Goal: Task Accomplishment & Management: Manage account settings

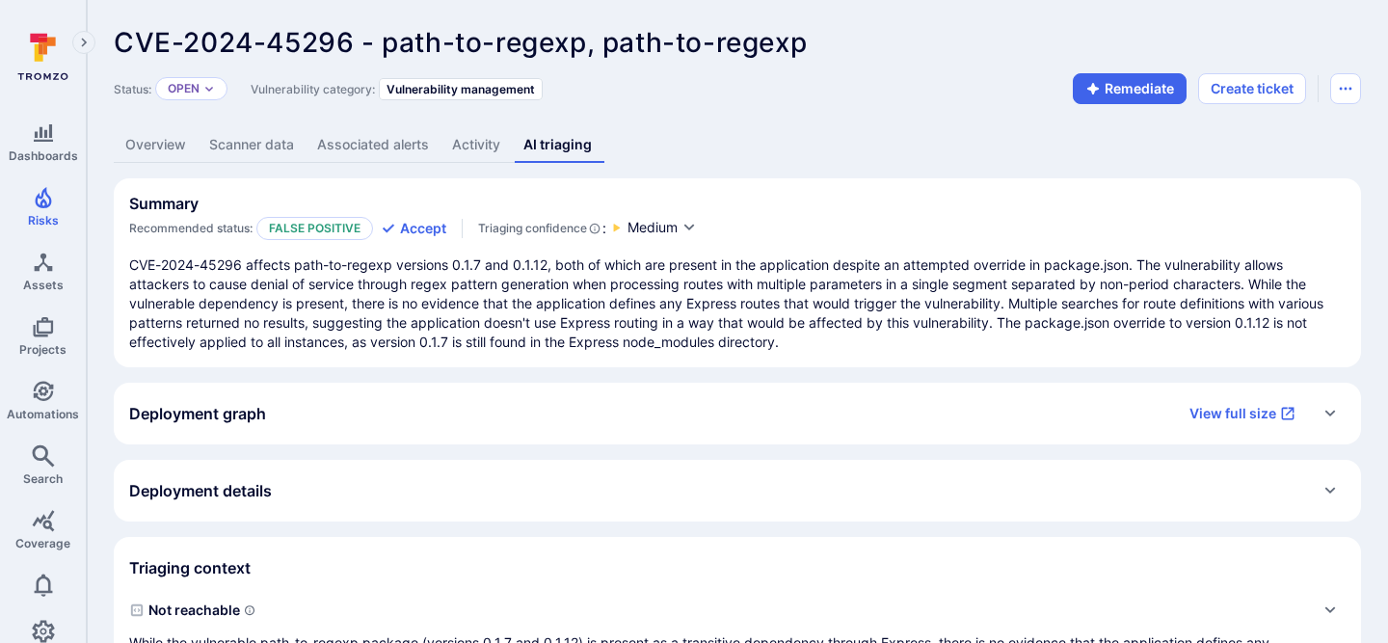
click at [241, 482] on h2 "Deployment details" at bounding box center [200, 490] width 143 height 19
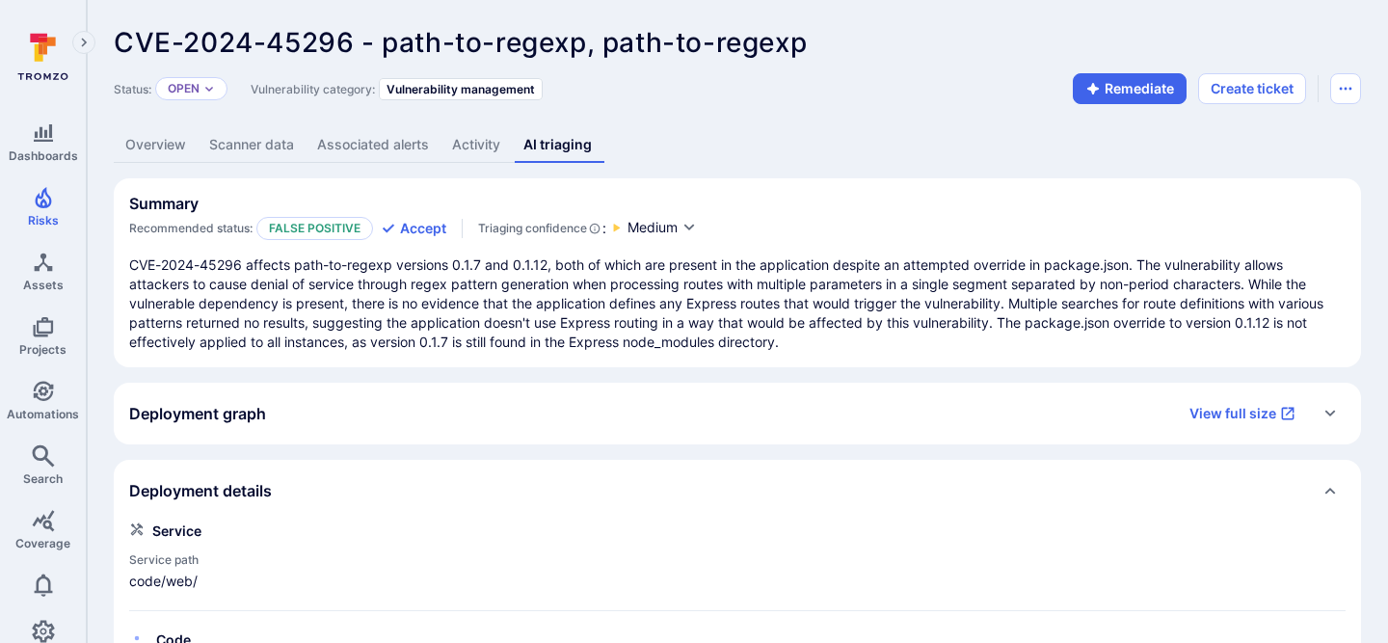
click at [955, 394] on div "Deployment graph View full size" at bounding box center [737, 414] width 1247 height 62
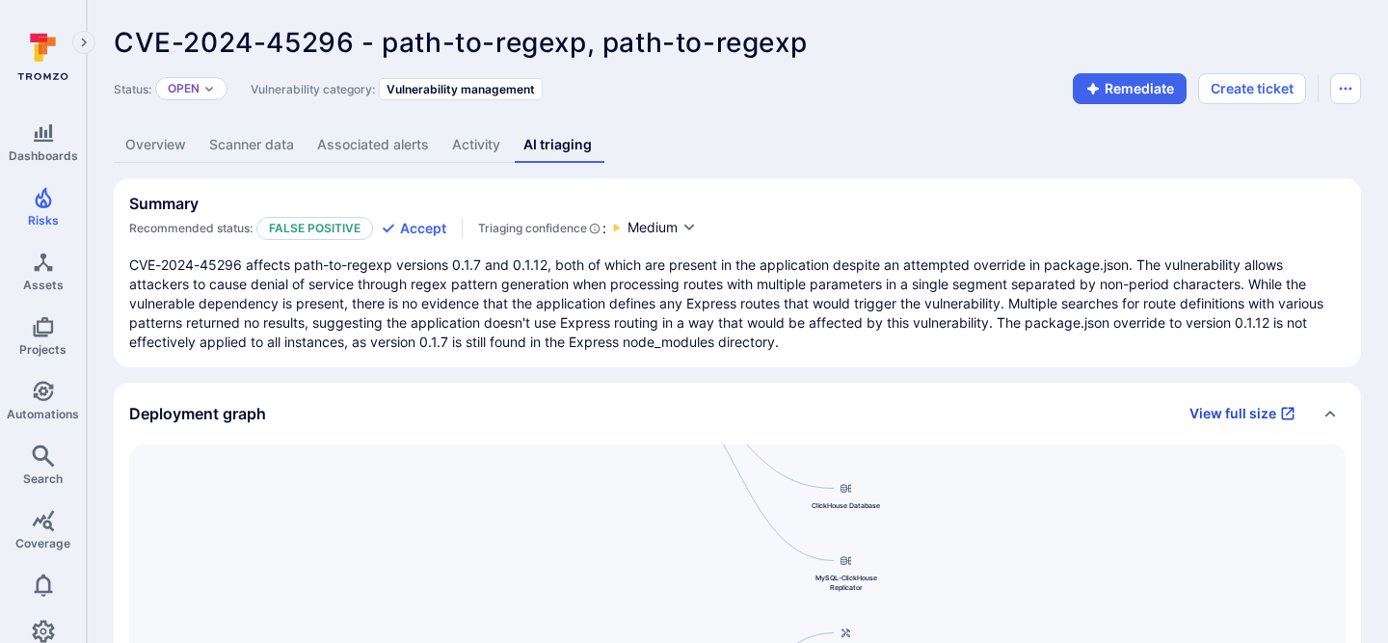
click at [1267, 406] on link "View full size" at bounding box center [1242, 413] width 129 height 31
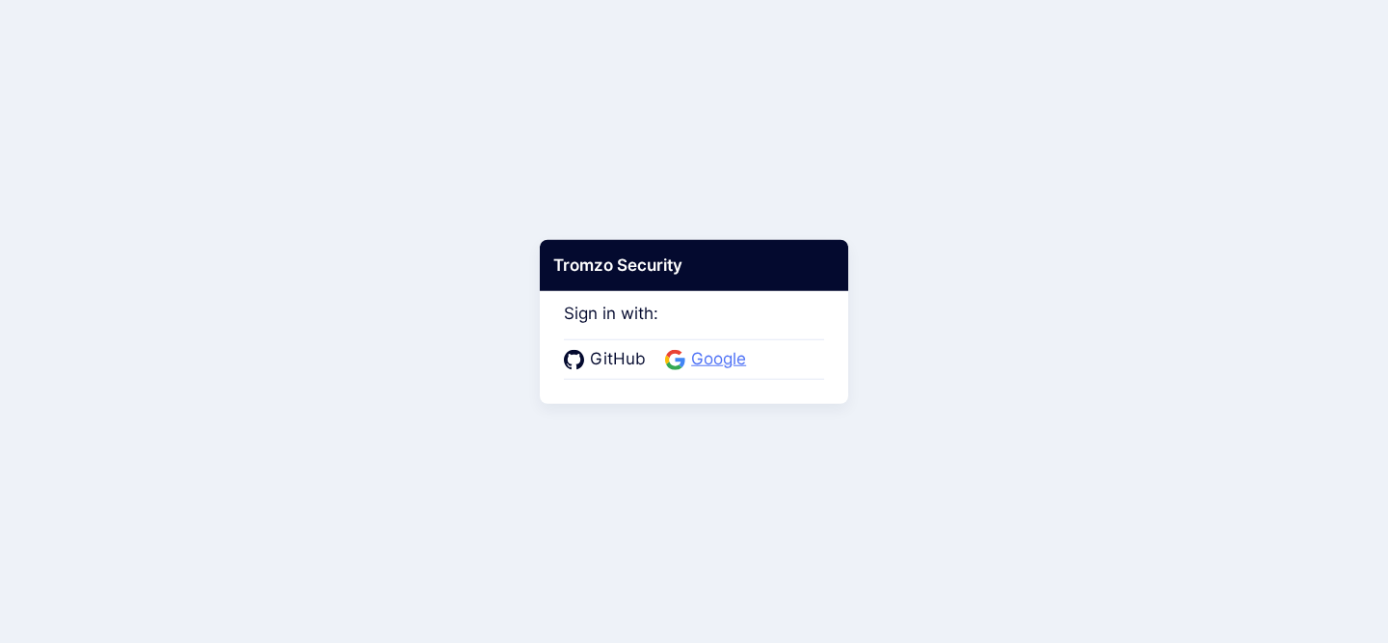
click at [694, 358] on span "Google" at bounding box center [718, 359] width 66 height 25
click at [722, 360] on span "Google" at bounding box center [718, 359] width 66 height 25
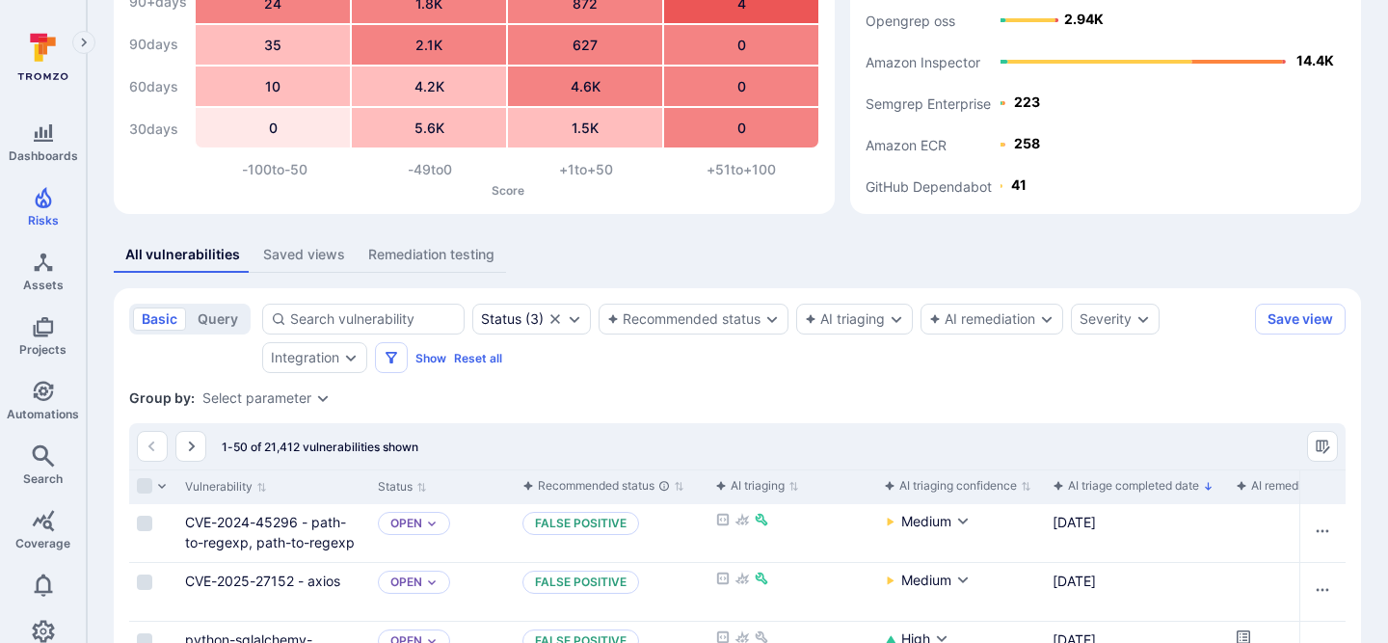
scroll to position [269, 0]
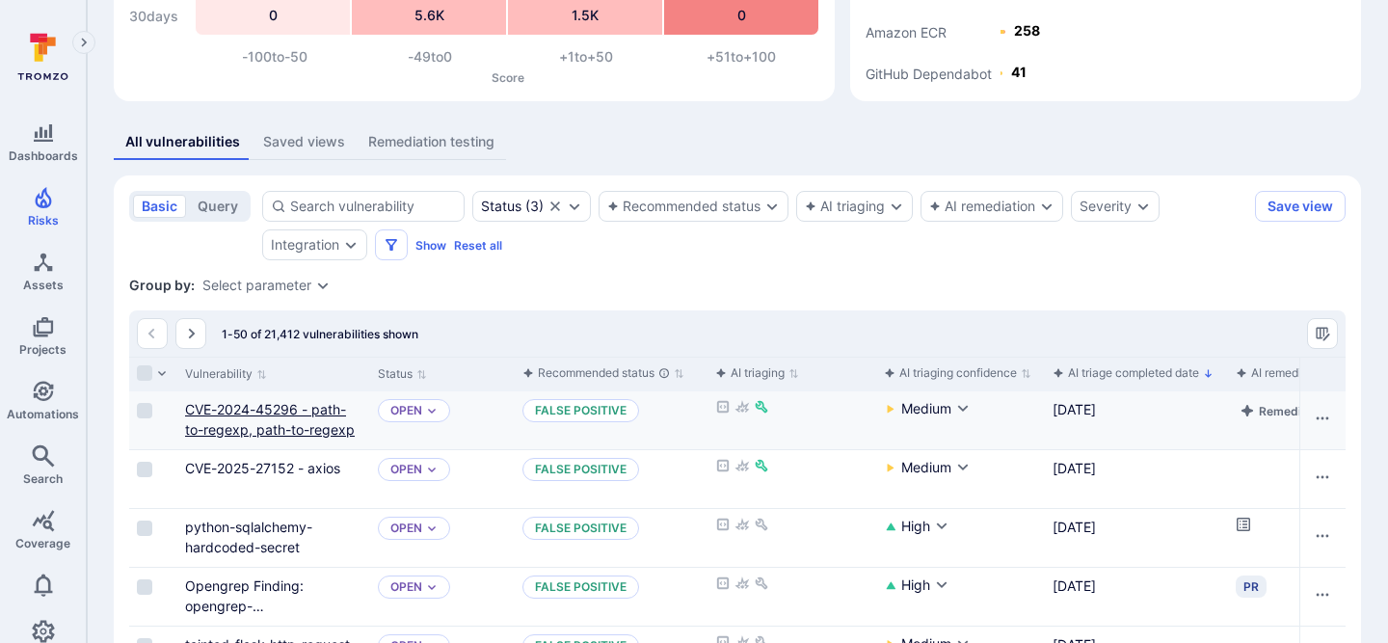
click at [276, 425] on link "CVE-2024-45296 - path-to-regexp, path-to-regexp" at bounding box center [270, 419] width 170 height 37
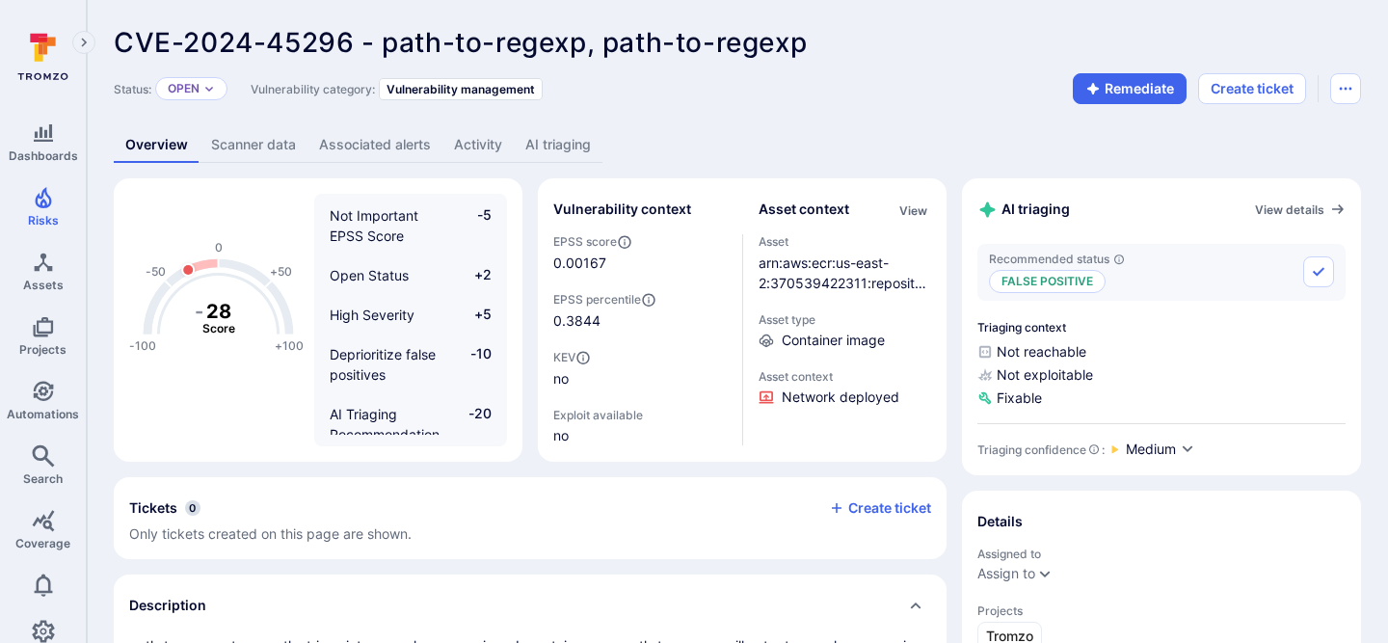
click at [567, 147] on link "AI triaging" at bounding box center [558, 145] width 89 height 36
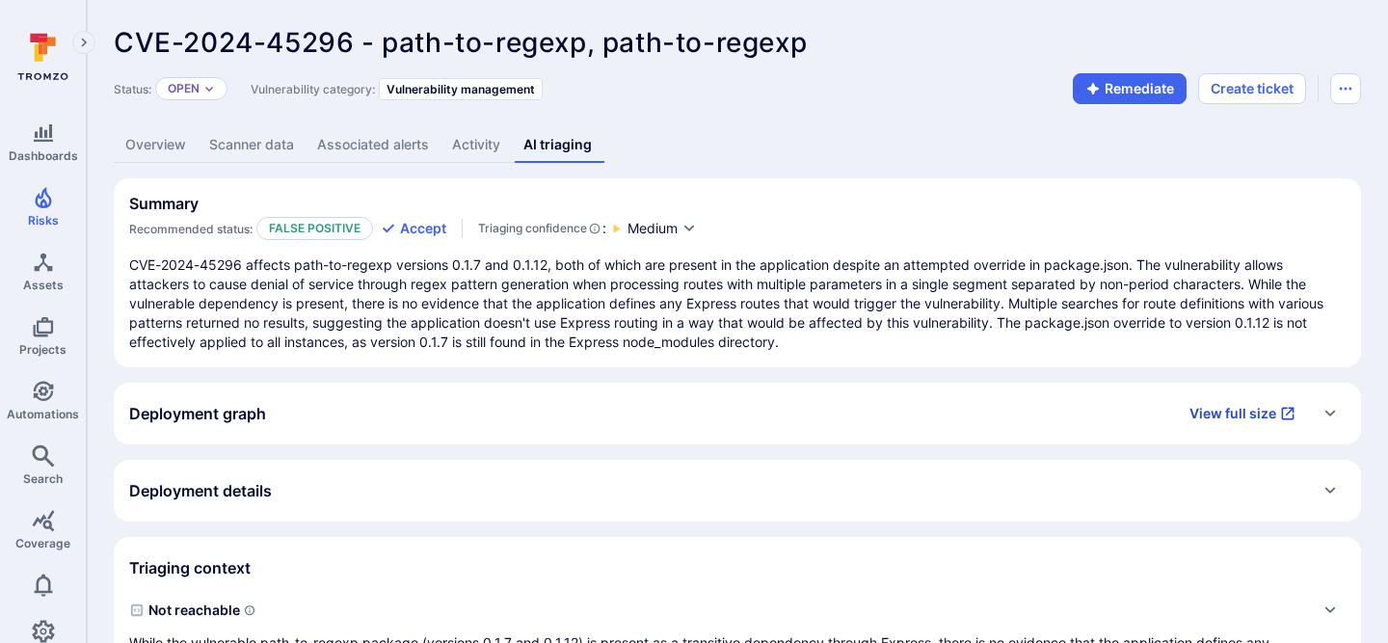
click at [1196, 418] on link "View full size" at bounding box center [1242, 413] width 129 height 31
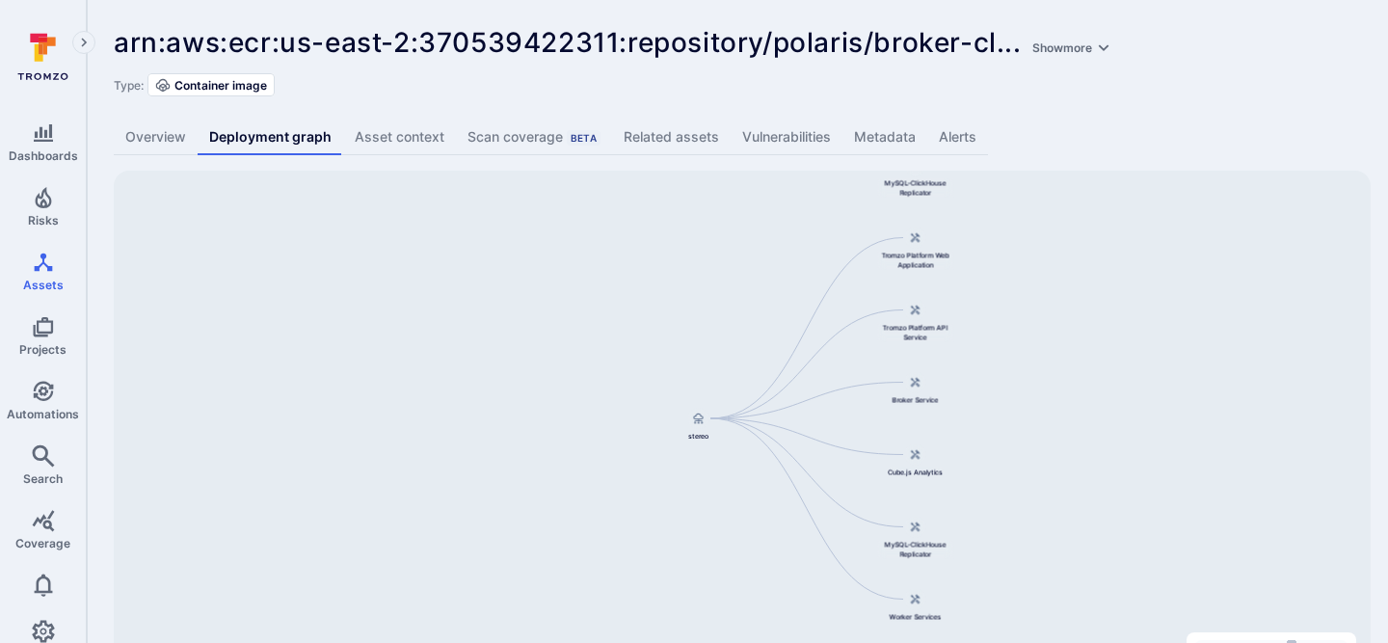
drag, startPoint x: 1067, startPoint y: 281, endPoint x: 1010, endPoint y: -18, distance: 305.0
click at [1010, 0] on html "Dashboards Risks Assets Projects Automations Search Coverage 0 Assets Assets Pu…" at bounding box center [694, 321] width 1388 height 643
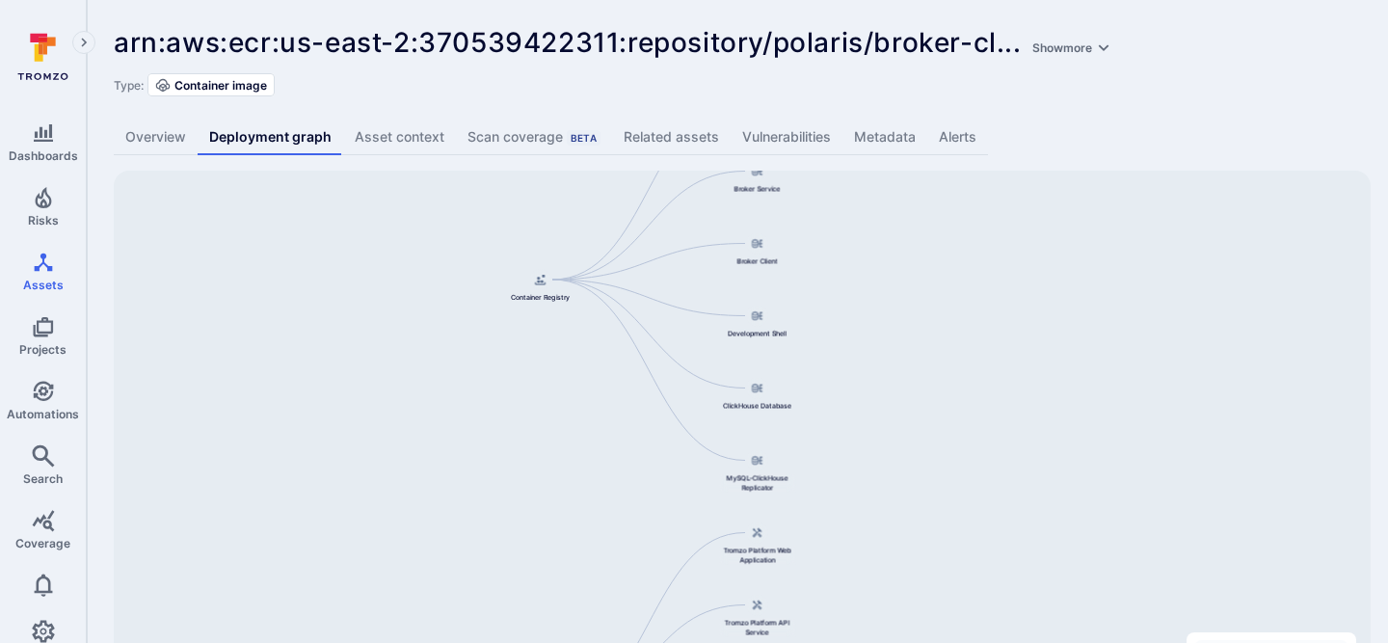
drag, startPoint x: 1021, startPoint y: 240, endPoint x: 985, endPoint y: 568, distance: 329.7
click at [985, 568] on div "Cube.js Analytics Container Registry Broker Service Broker Client Development S…" at bounding box center [742, 474] width 1257 height 607
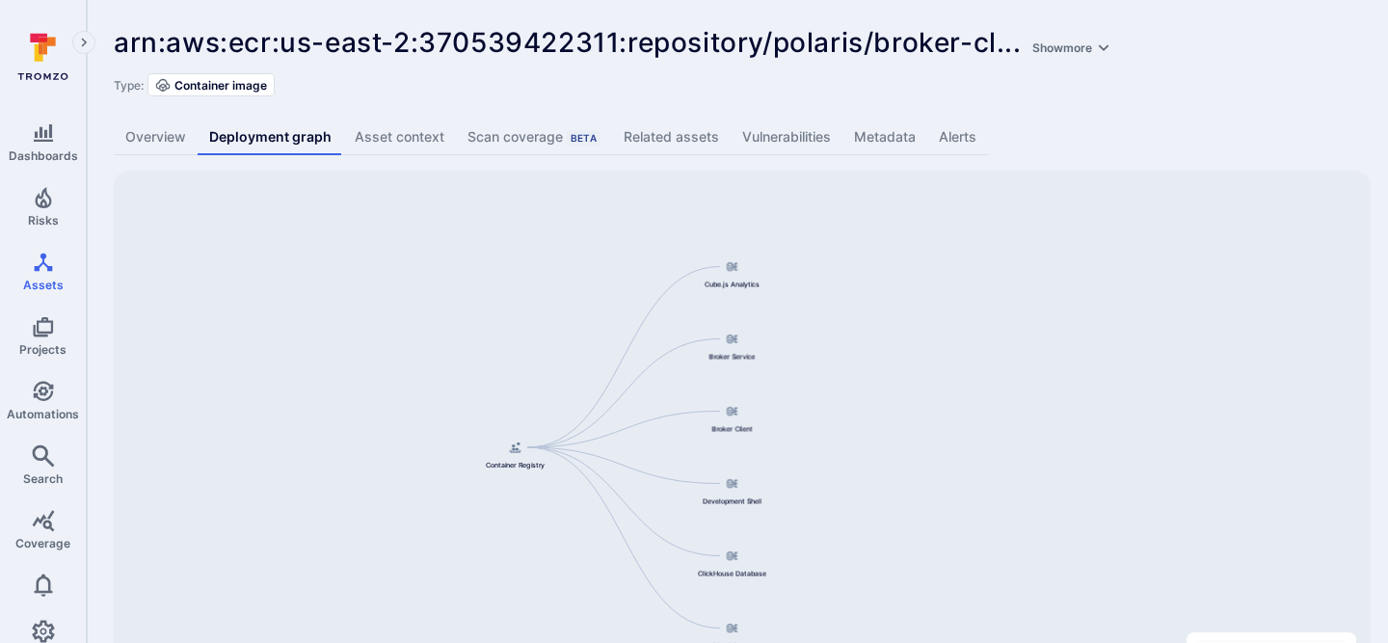
drag, startPoint x: 981, startPoint y: 295, endPoint x: 955, endPoint y: 463, distance: 169.7
click at [955, 463] on div "Cube.js Analytics Container Registry Broker Service Broker Client Development S…" at bounding box center [742, 474] width 1257 height 607
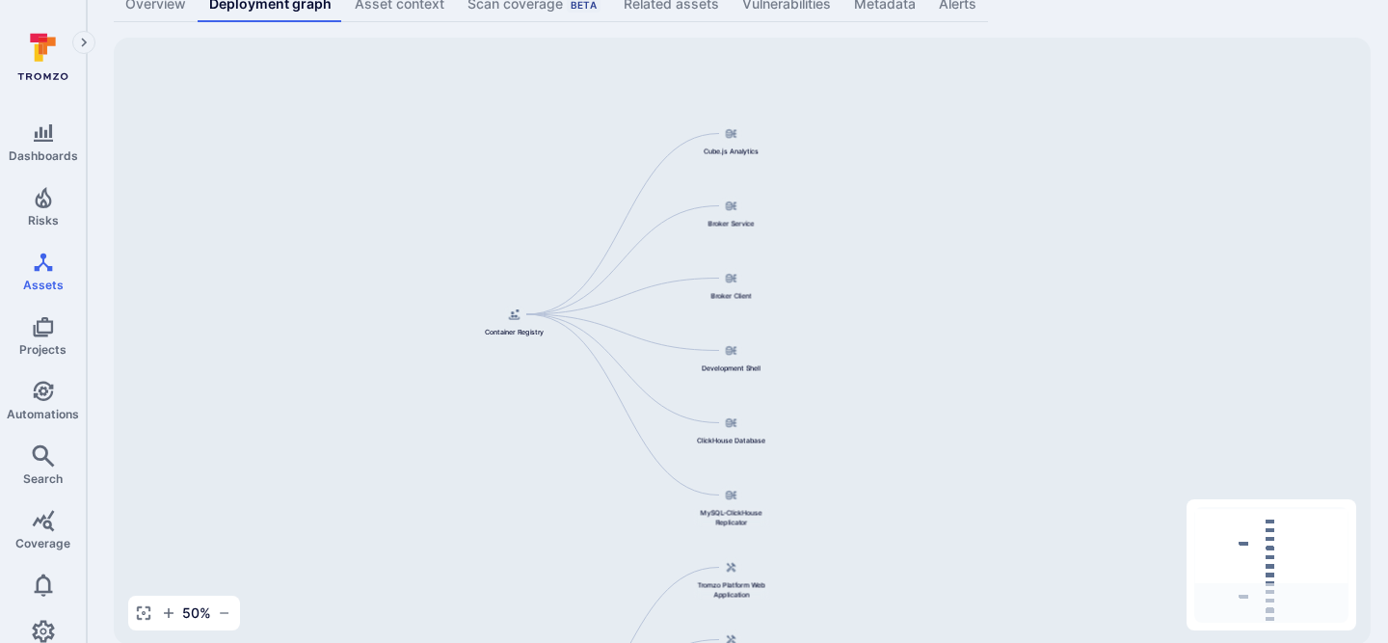
scroll to position [142, 0]
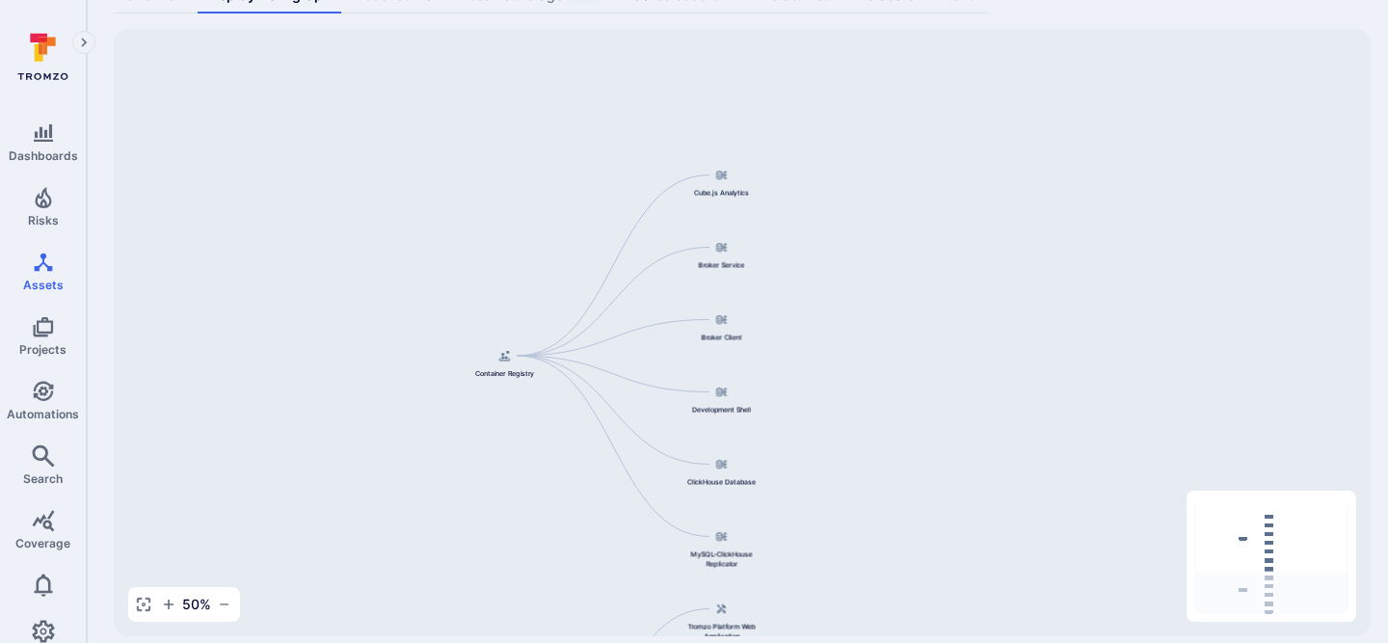
click at [860, 338] on div "Cube.js Analytics Container Registry Broker Service Broker Client Development S…" at bounding box center [742, 332] width 1257 height 607
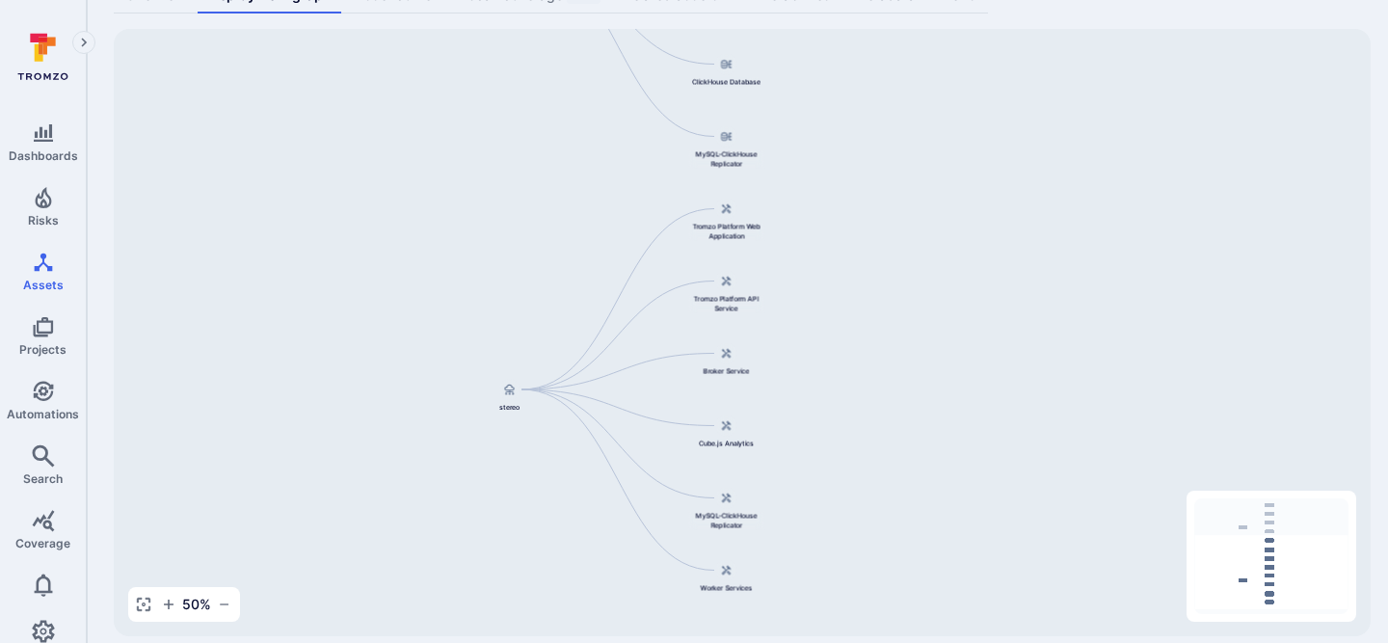
drag, startPoint x: 900, startPoint y: 378, endPoint x: 902, endPoint y: 25, distance: 352.7
click at [902, 25] on div "arn:aws:ecr:us-east-2:370539422311:repository/polaris/broker-cl ... Show more .…" at bounding box center [737, 260] width 1301 height 805
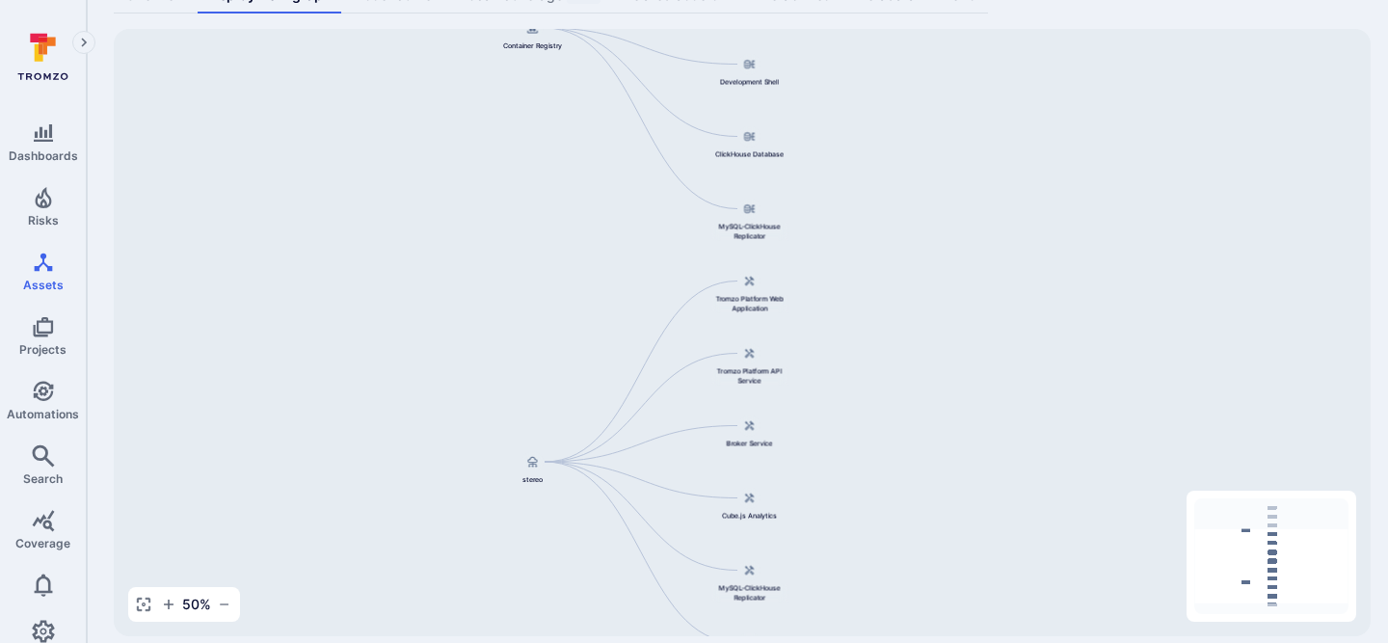
drag, startPoint x: 1007, startPoint y: 245, endPoint x: 1027, endPoint y: 312, distance: 70.4
click at [1027, 312] on div "Cube.js Analytics Container Registry Broker Service Broker Client Development S…" at bounding box center [742, 332] width 1257 height 607
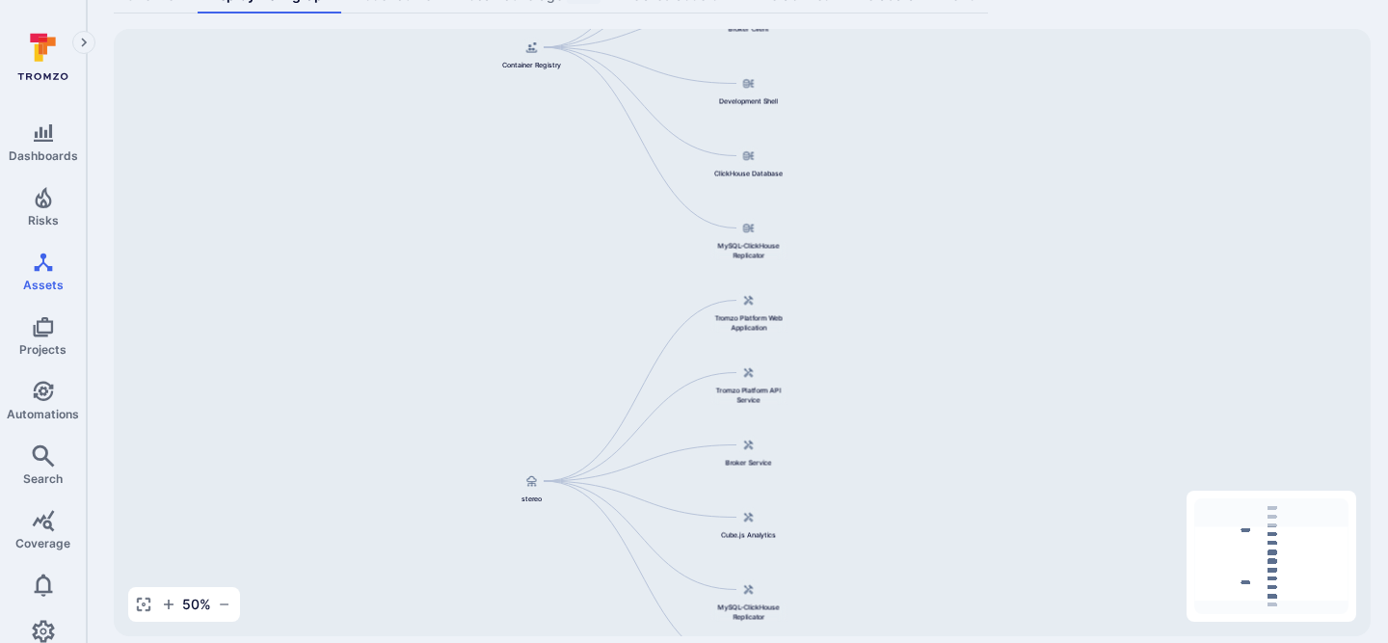
drag, startPoint x: 992, startPoint y: 195, endPoint x: 993, endPoint y: 218, distance: 23.1
click at [993, 218] on div "Cube.js Analytics Container Registry Broker Service Broker Client Development S…" at bounding box center [742, 332] width 1257 height 607
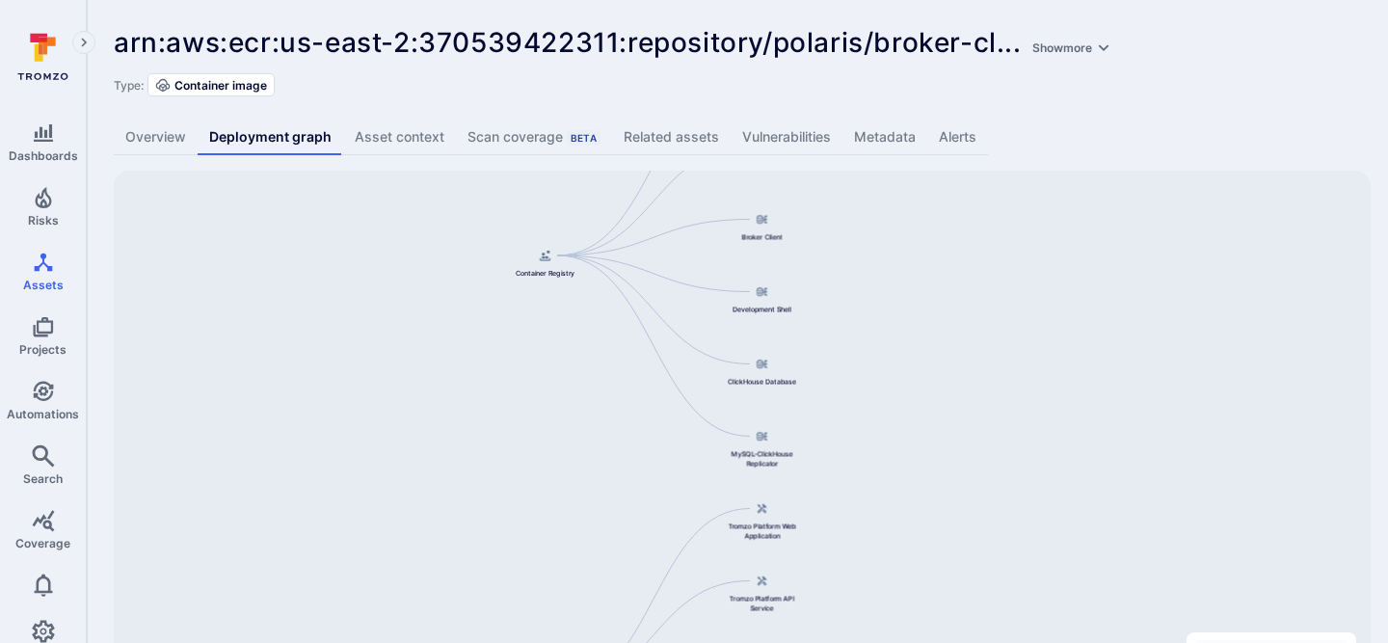
drag, startPoint x: 938, startPoint y: 458, endPoint x: 947, endPoint y: 516, distance: 59.6
click at [947, 517] on div "Cube.js Analytics Container Registry Broker Service Broker Client Development S…" at bounding box center [742, 474] width 1257 height 607
drag, startPoint x: 927, startPoint y: 332, endPoint x: 933, endPoint y: 482, distance: 149.5
click at [933, 482] on div "Cube.js Analytics Container Registry Broker Service Broker Client Development S…" at bounding box center [742, 474] width 1257 height 607
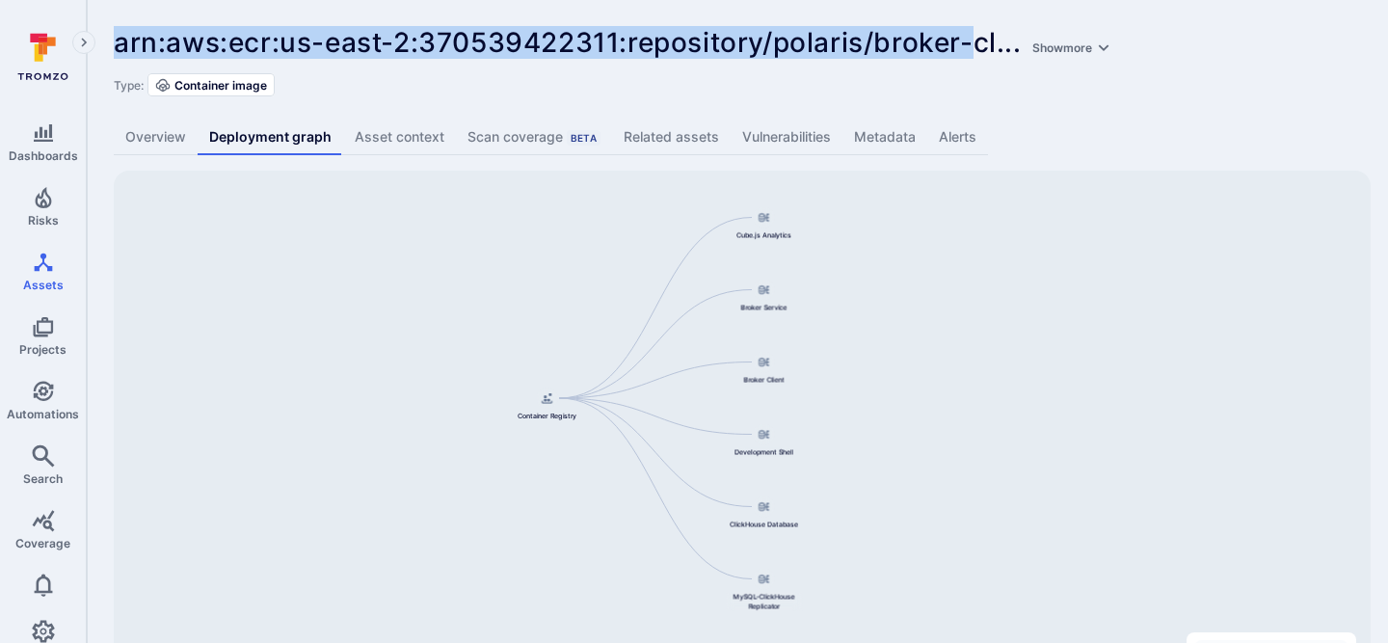
drag, startPoint x: 126, startPoint y: 34, endPoint x: 975, endPoint y: 35, distance: 848.9
click at [975, 35] on span "arn:aws:ecr:us-east-2:370539422311:repository/polaris/broker-cl" at bounding box center [555, 42] width 883 height 33
drag, startPoint x: 1025, startPoint y: 275, endPoint x: 1024, endPoint y: -56, distance: 330.5
click at [1024, 0] on html "Dashboards Risks Assets Projects Automations Search Coverage 0 Assets Assets Pu…" at bounding box center [694, 321] width 1388 height 643
drag, startPoint x: 950, startPoint y: 213, endPoint x: 951, endPoint y: 423, distance: 210.1
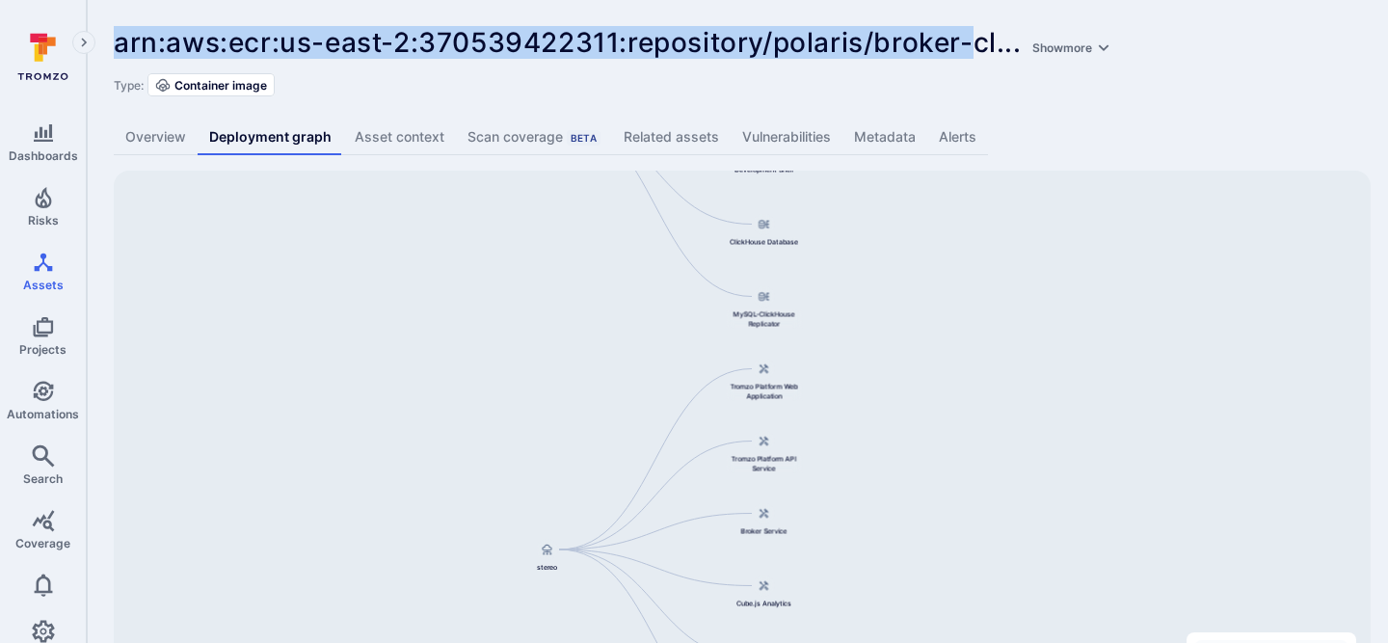
click at [952, 424] on div "Cube.js Analytics Container Registry Broker Service Broker Client Development S…" at bounding box center [742, 474] width 1257 height 607
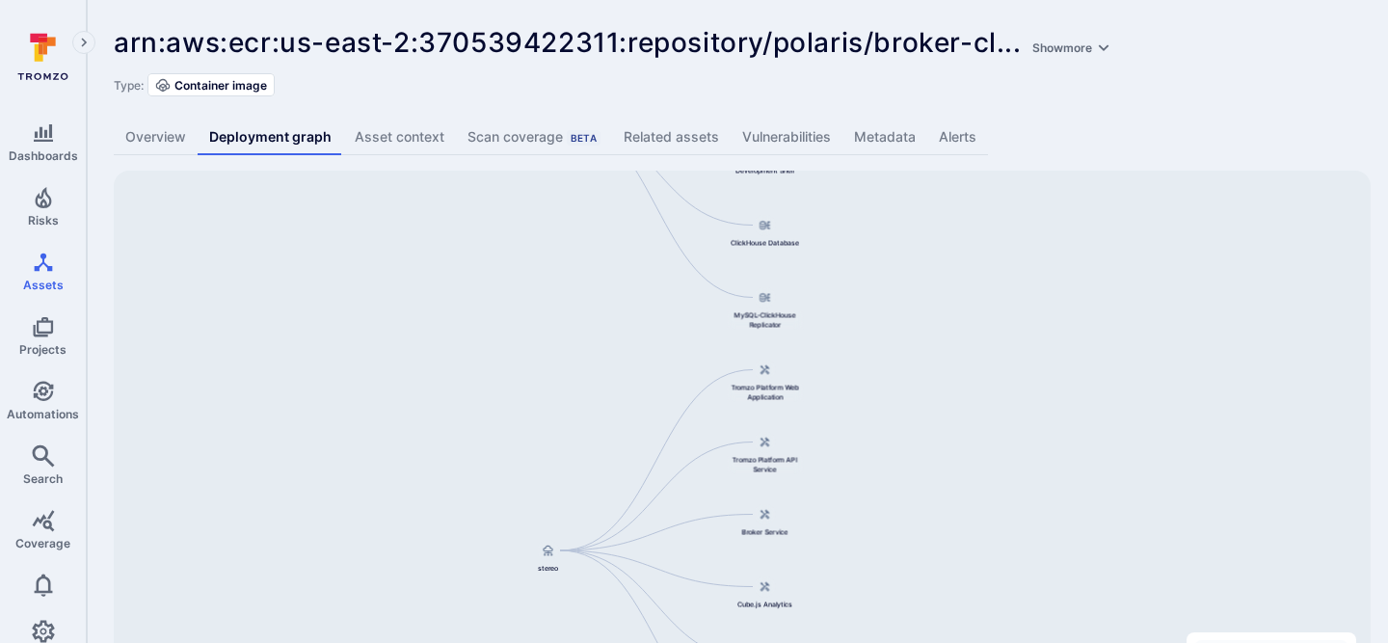
click at [1357, 129] on div "Overview Deployment graph Asset context Scan coverage Beta Related assets Vulne…" at bounding box center [737, 137] width 1247 height 36
drag, startPoint x: 986, startPoint y: 341, endPoint x: 995, endPoint y: 548, distance: 207.4
click at [995, 548] on div "Cube.js Analytics Container Registry Broker Service Broker Client Development S…" at bounding box center [742, 474] width 1257 height 607
drag, startPoint x: 955, startPoint y: 459, endPoint x: 859, endPoint y: 119, distance: 353.5
click at [859, 119] on div "arn:aws:ecr:us-east-2:370539422311:repository/polaris/broker-cl ... Show more .…" at bounding box center [737, 402] width 1301 height 805
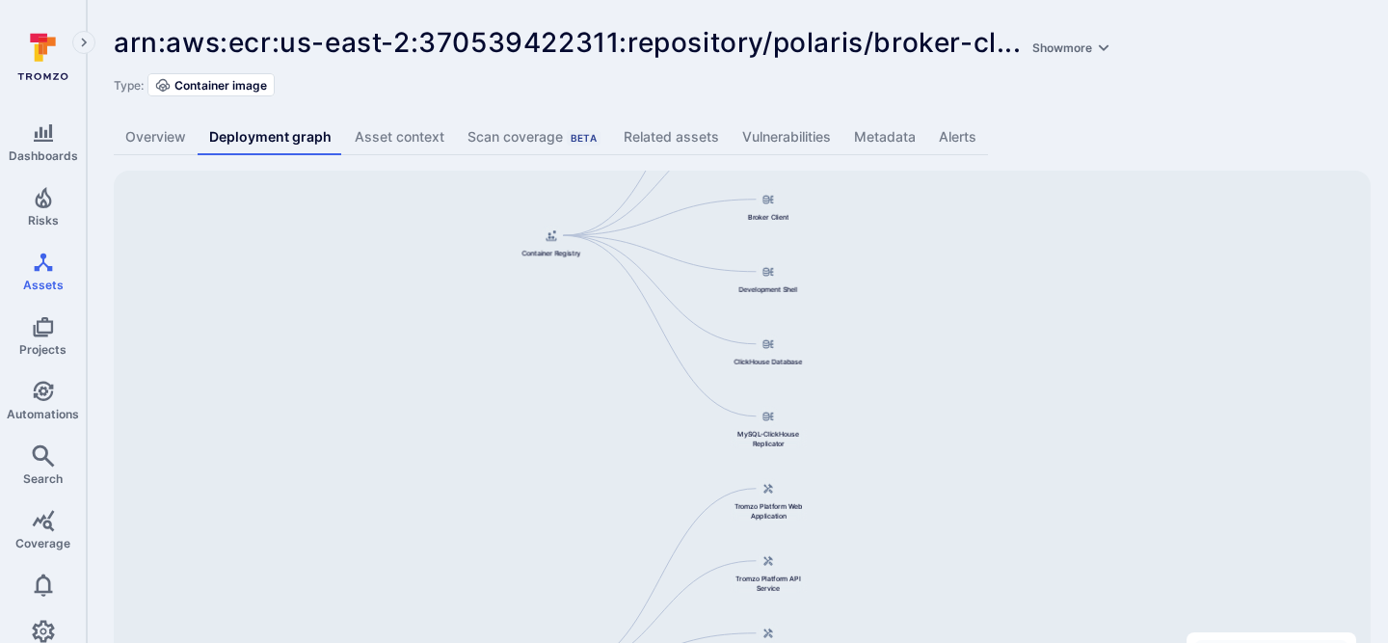
drag, startPoint x: 929, startPoint y: 262, endPoint x: 930, endPoint y: 512, distance: 249.6
click at [931, 513] on div "Cube.js Analytics Container Registry Broker Service Broker Client Development S…" at bounding box center [742, 474] width 1257 height 607
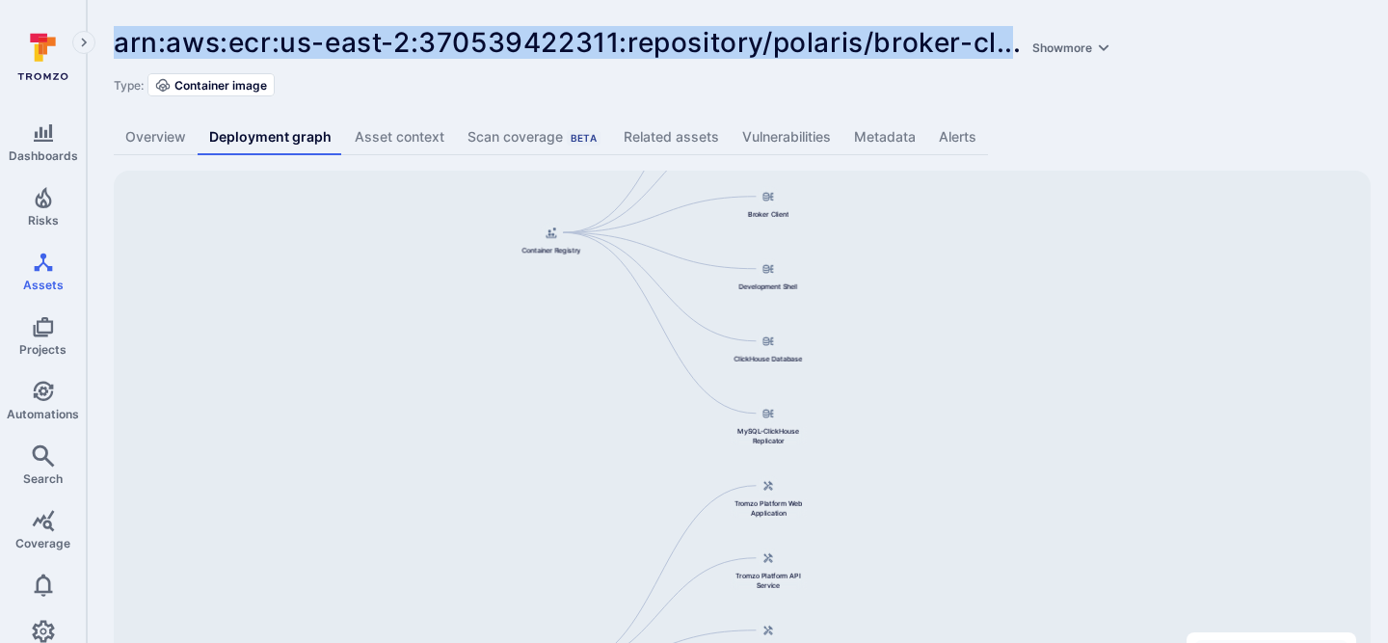
drag, startPoint x: 110, startPoint y: 39, endPoint x: 1011, endPoint y: 31, distance: 901.0
click at [1012, 33] on div "arn:aws:ecr:us-east-2:370539422311:repository/polaris/broker-cl ... Show more .…" at bounding box center [737, 402] width 1301 height 805
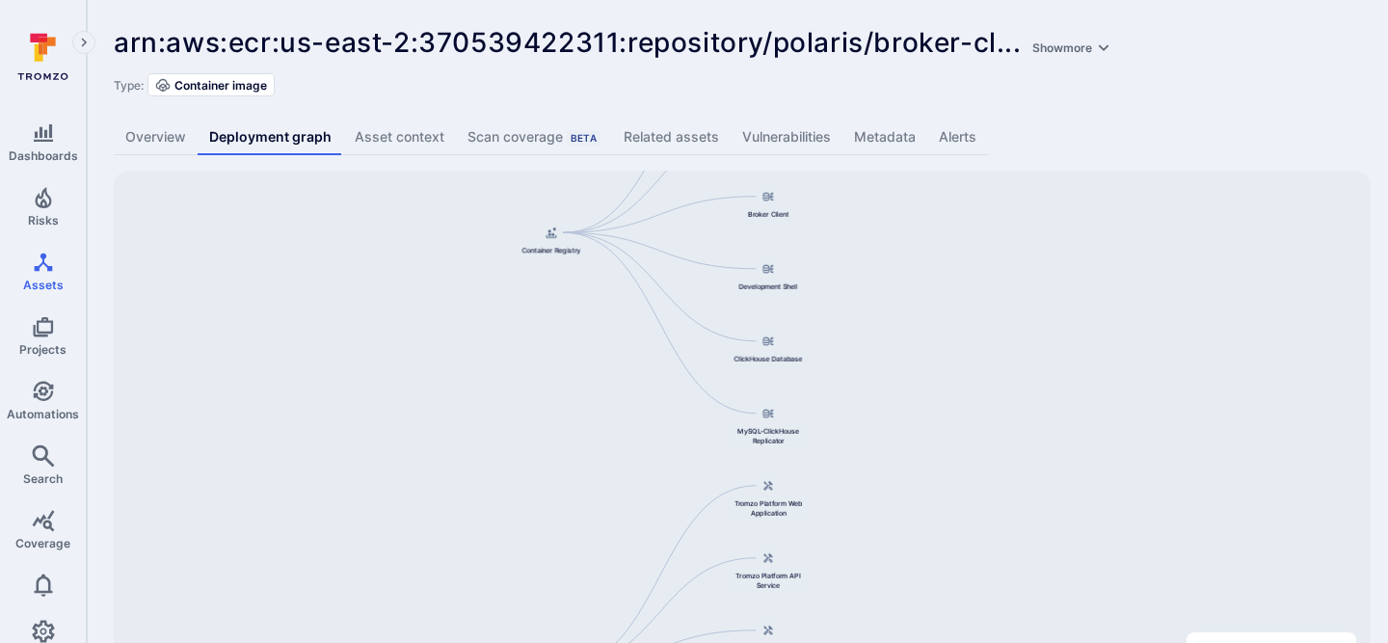
click at [1075, 93] on div "Type: Container image" at bounding box center [737, 84] width 1247 height 23
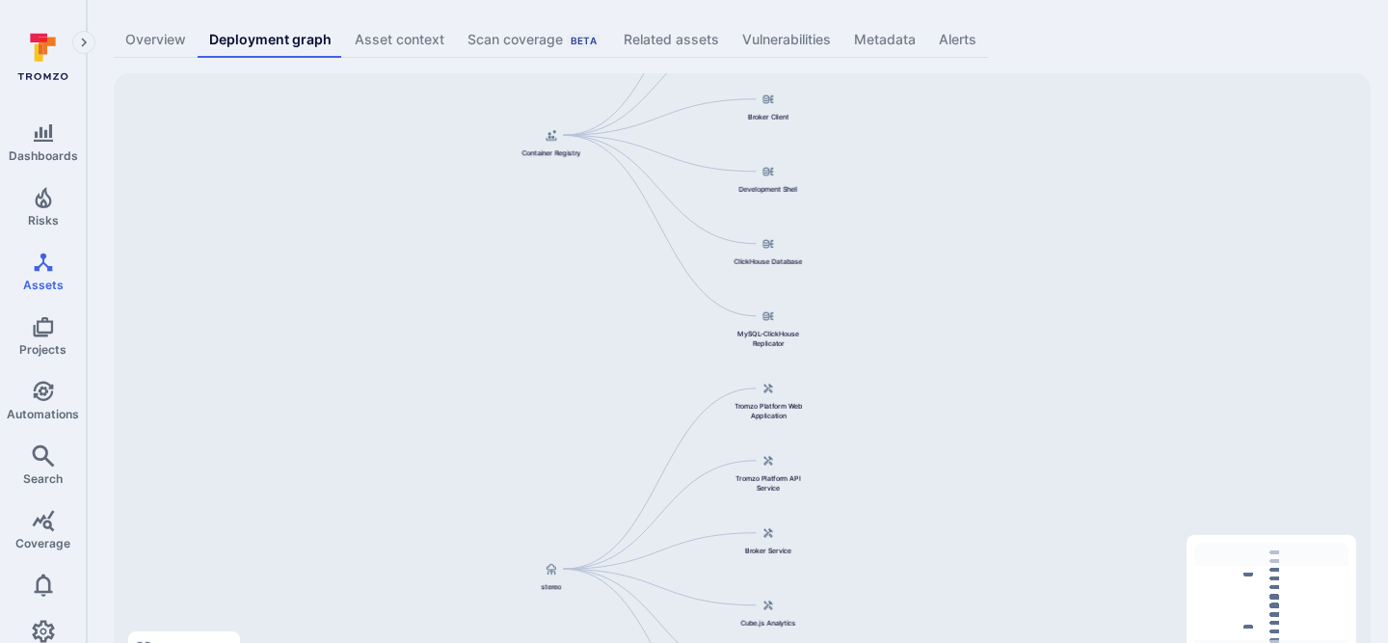
scroll to position [118, 0]
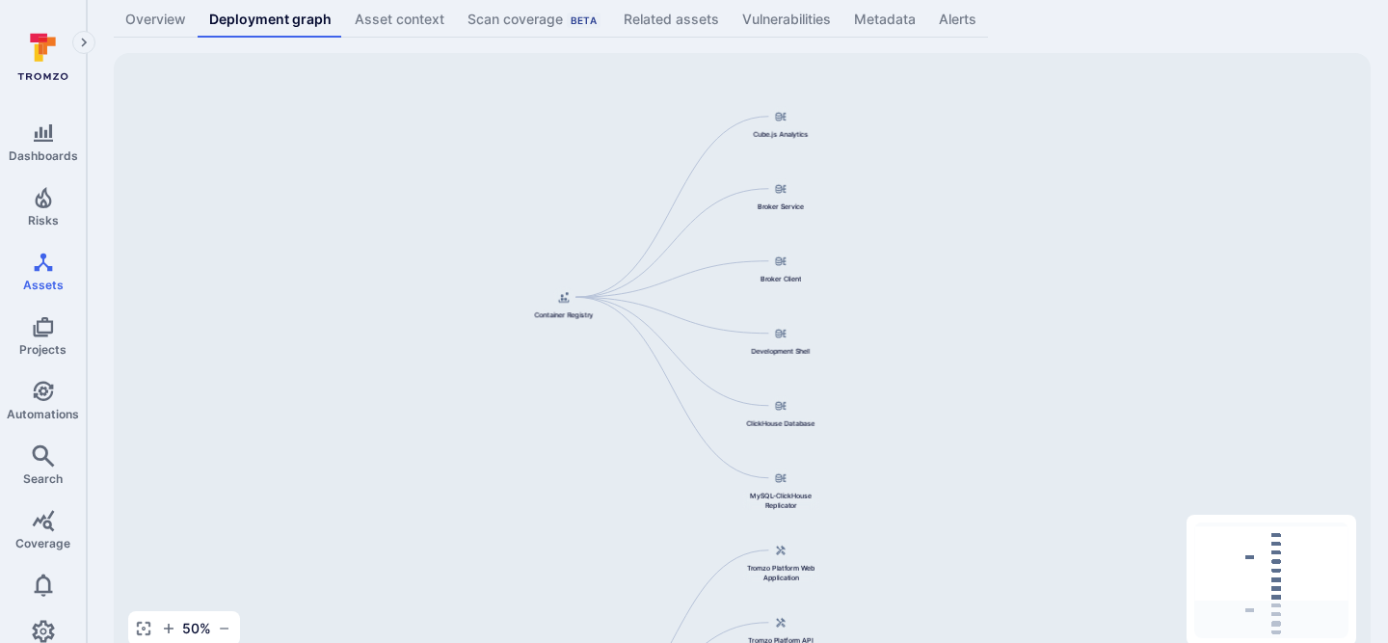
drag, startPoint x: 972, startPoint y: 320, endPoint x: 985, endPoint y: 502, distance: 182.5
click at [985, 502] on div "Cube.js Analytics Container Registry Broker Service Broker Client Development S…" at bounding box center [742, 356] width 1257 height 607
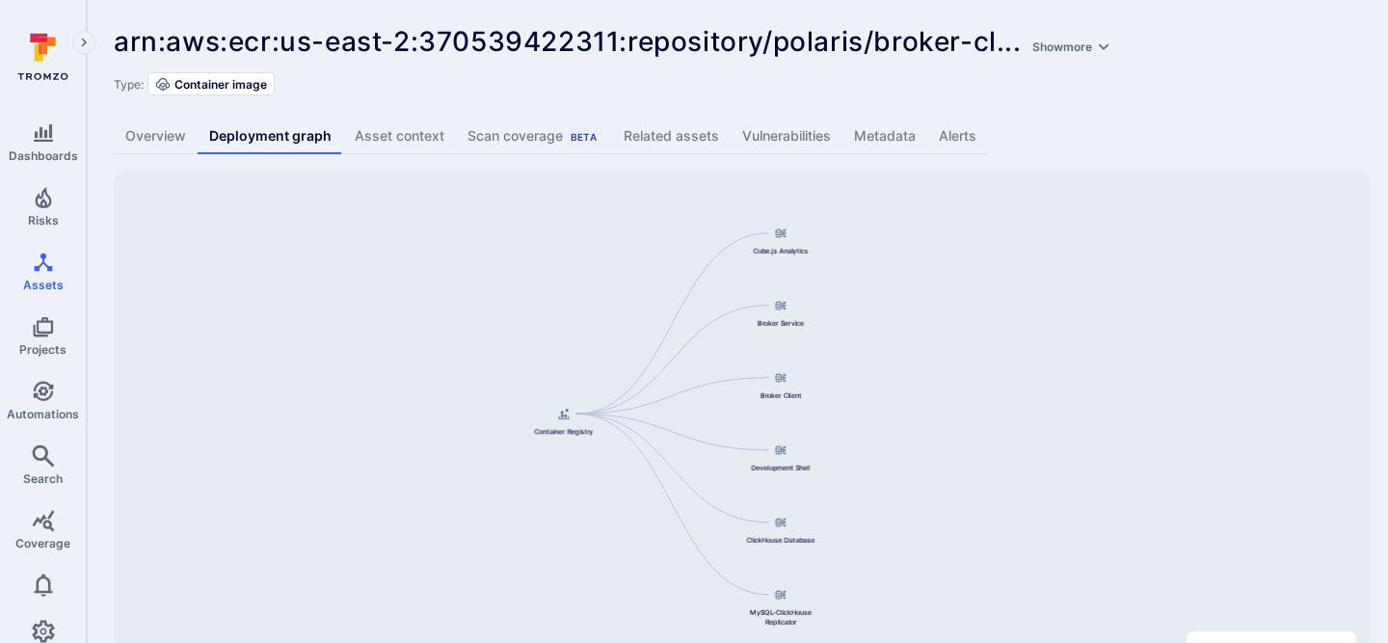
scroll to position [0, 0]
click at [1271, 69] on div "arn:aws:ecr:us-east-2:370539422311:repository/polaris/broker-cl ... Show more .…" at bounding box center [737, 61] width 1247 height 69
click at [161, 134] on link "Overview" at bounding box center [156, 137] width 84 height 36
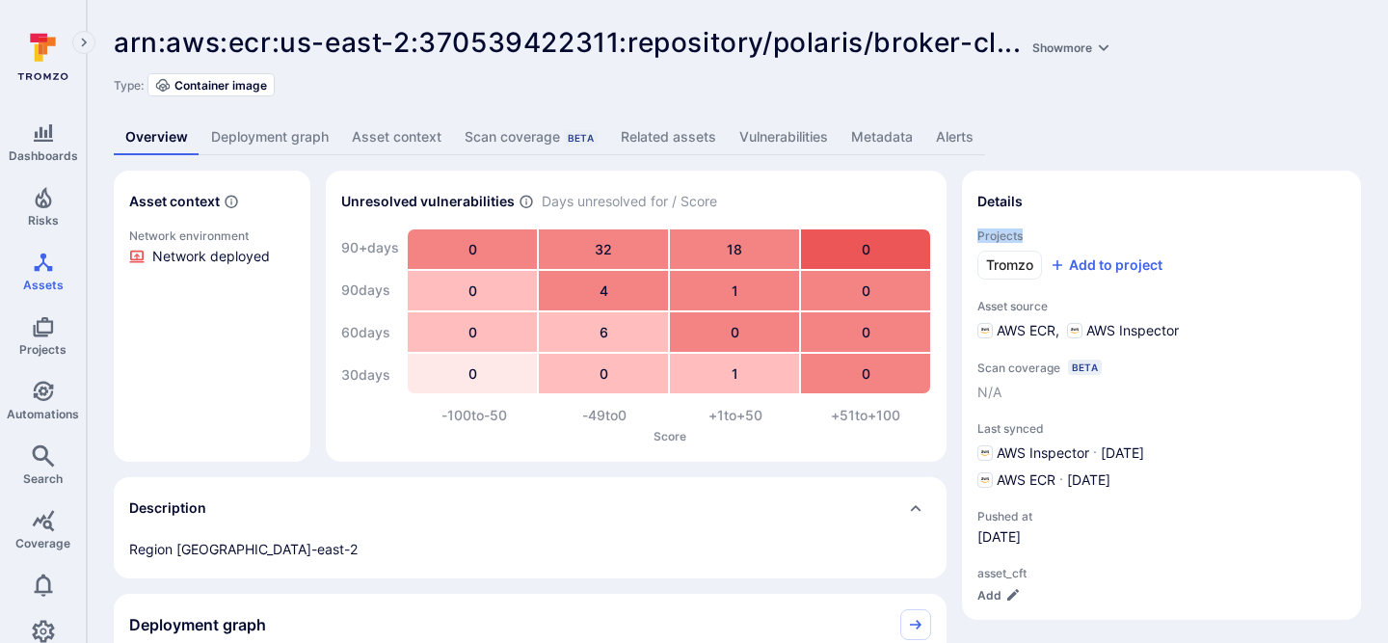
drag, startPoint x: 977, startPoint y: 232, endPoint x: 1050, endPoint y: 232, distance: 73.2
click at [1050, 232] on span "Projects" at bounding box center [1161, 235] width 368 height 14
click at [1051, 233] on span "Projects" at bounding box center [1161, 235] width 368 height 14
click at [294, 145] on link "Deployment graph" at bounding box center [269, 137] width 141 height 36
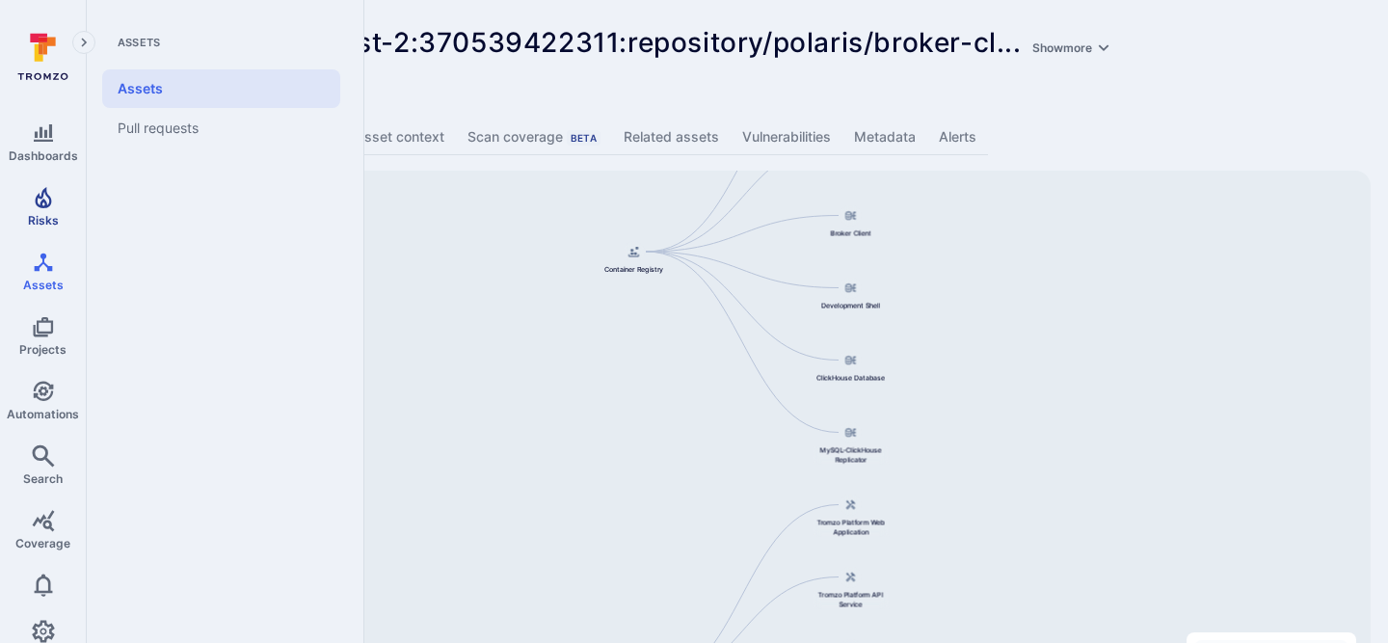
click at [47, 223] on span "Risks" at bounding box center [43, 220] width 31 height 14
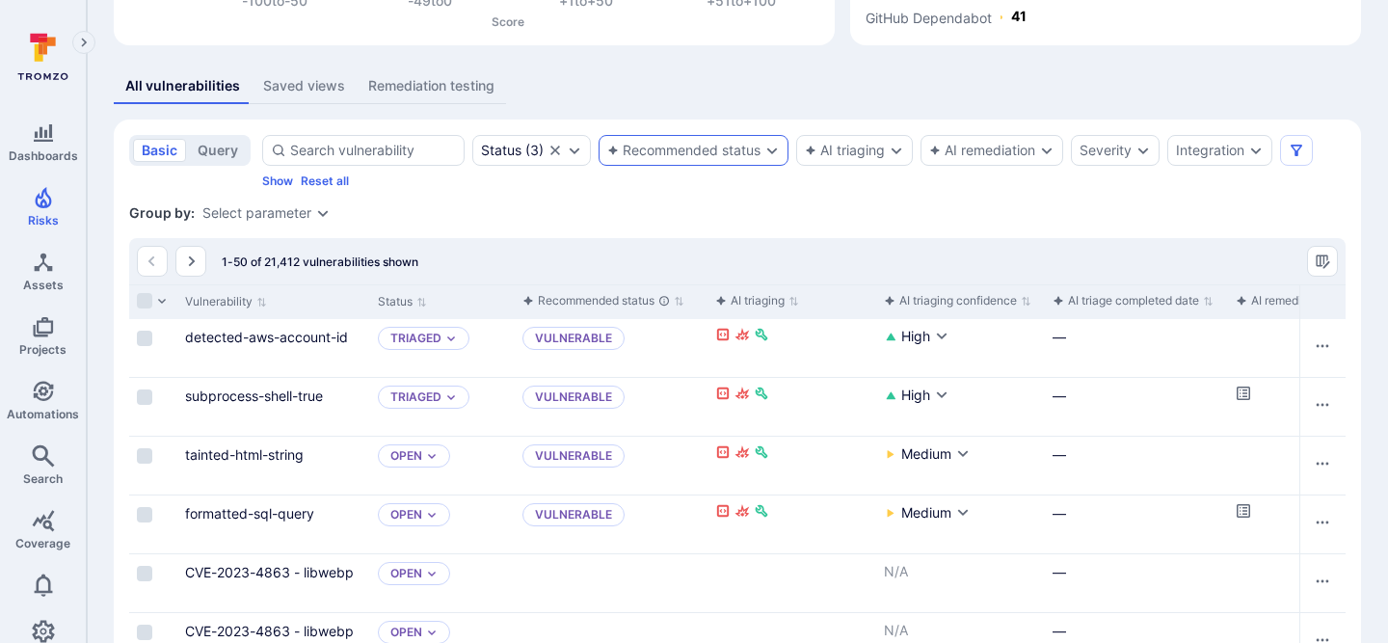
scroll to position [318, 0]
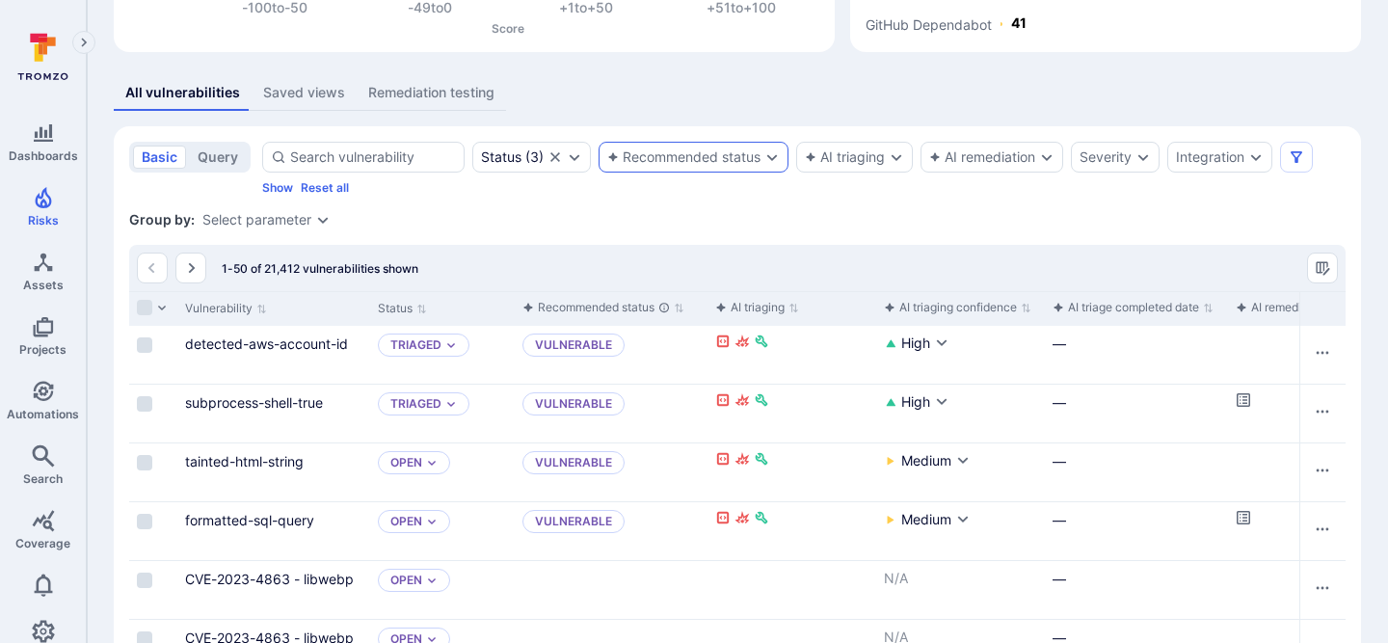
click at [721, 155] on div "Recommended status" at bounding box center [683, 156] width 153 height 15
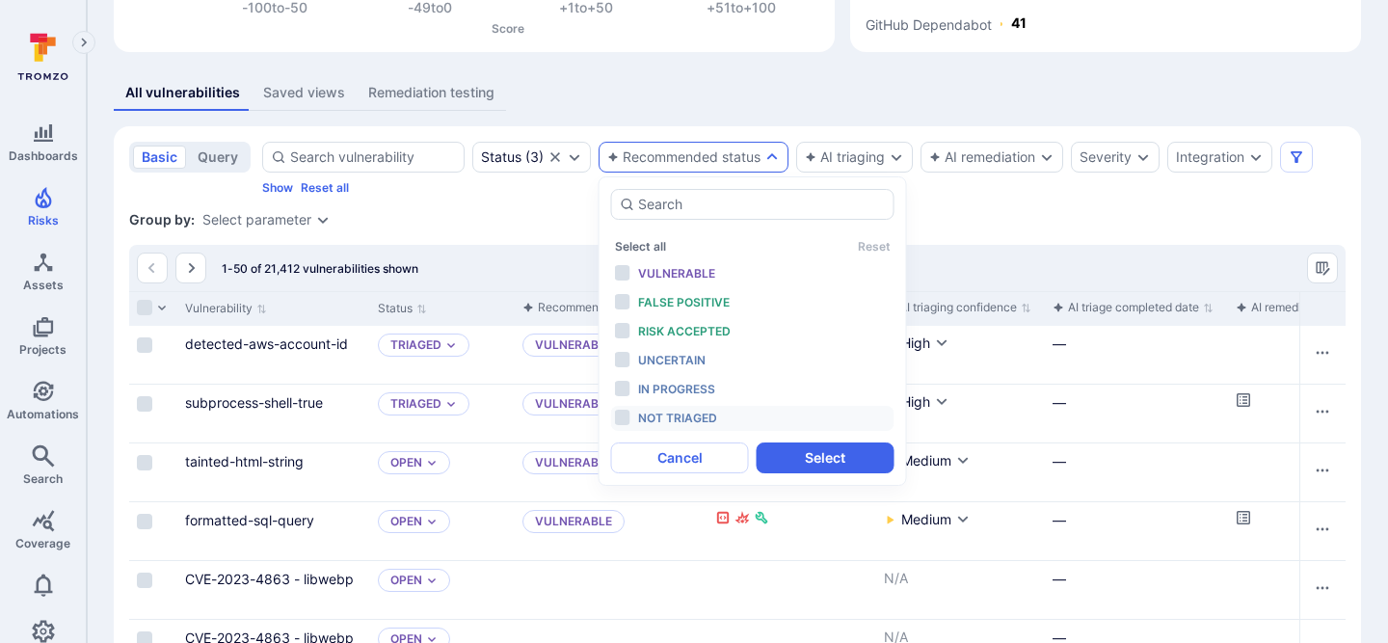
click at [708, 415] on span "Not triaged" at bounding box center [677, 417] width 79 height 14
click at [824, 450] on button "Select" at bounding box center [825, 457] width 138 height 31
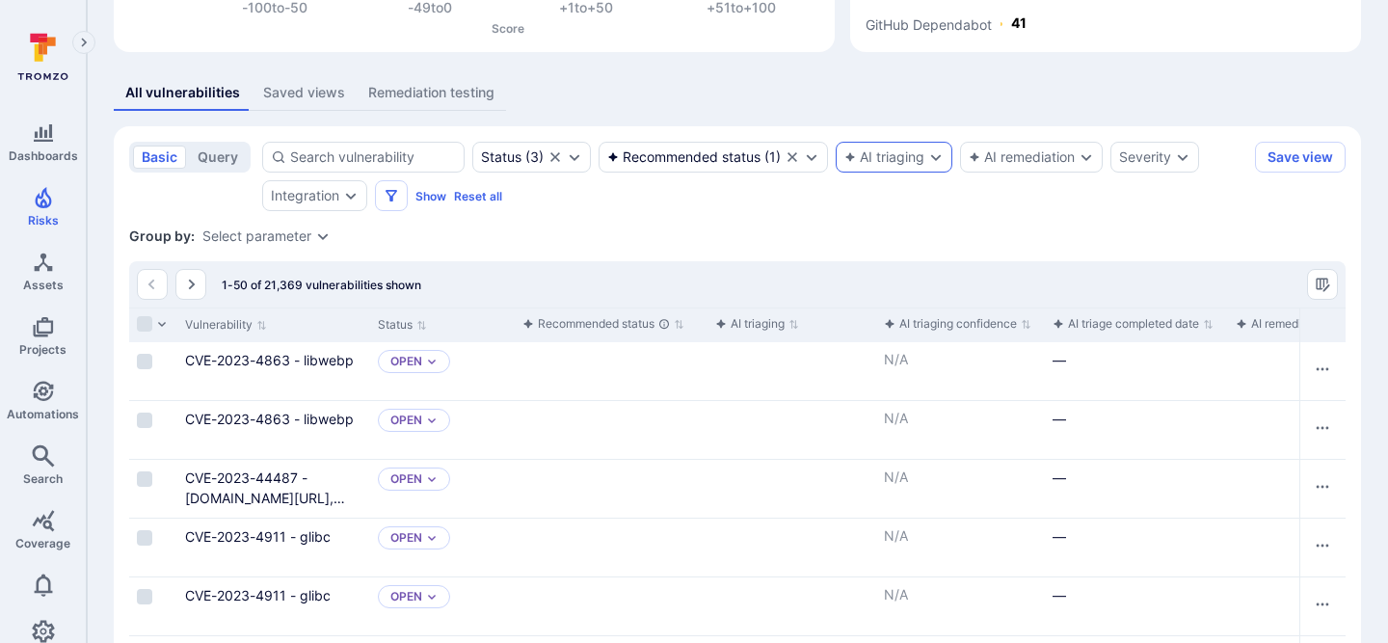
click at [903, 165] on div "AI triaging" at bounding box center [893, 157] width 117 height 31
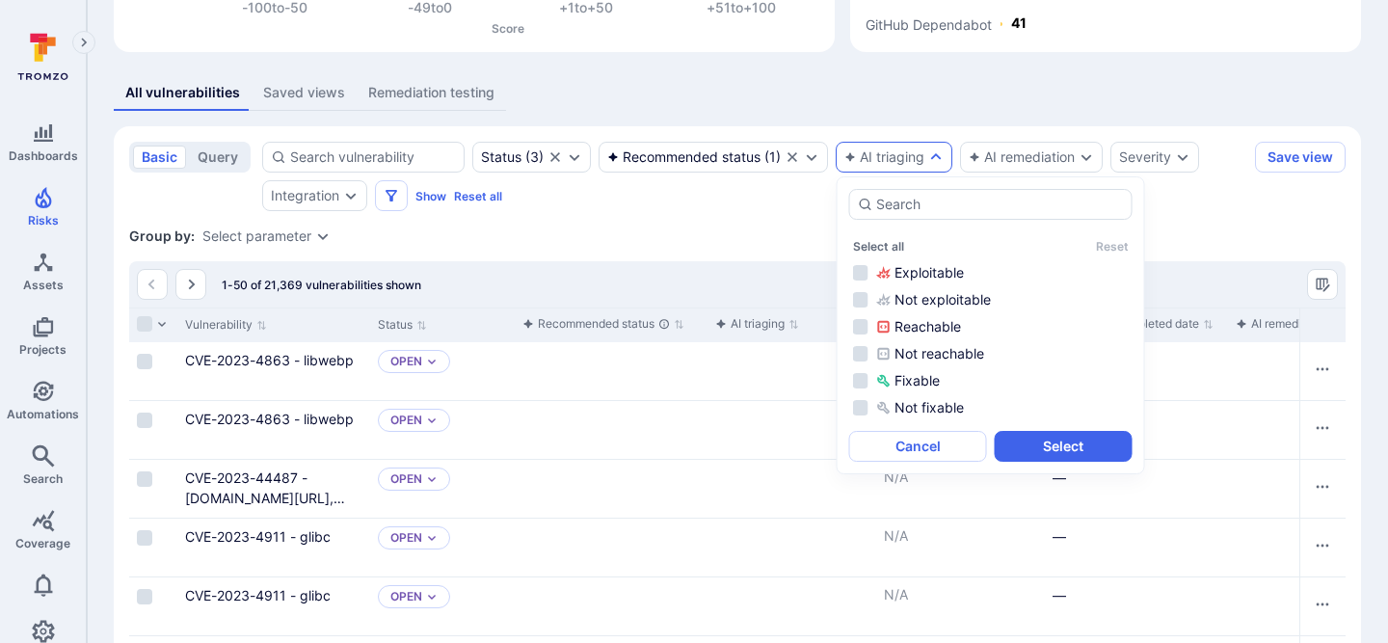
click at [903, 165] on div "AI triaging" at bounding box center [893, 157] width 117 height 31
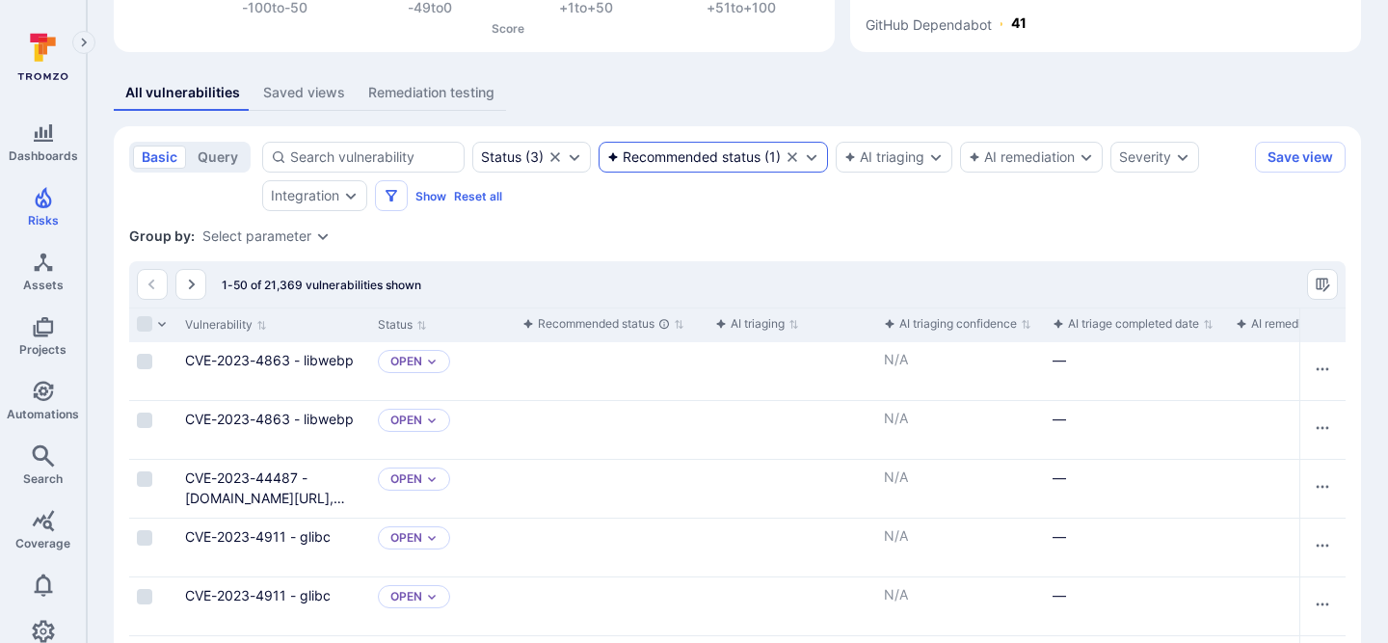
click at [783, 164] on div "Recommended status ( 1 )" at bounding box center [712, 157] width 229 height 31
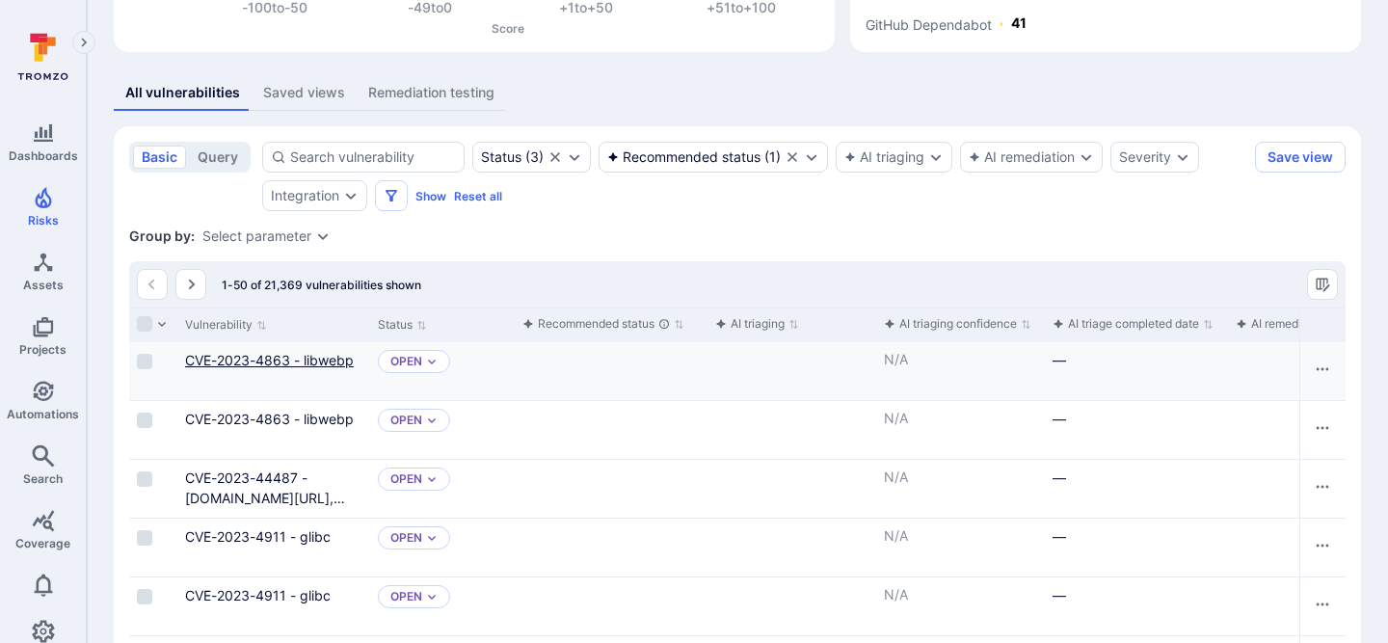
click at [245, 357] on link "CVE-2023-4863 - libwebp" at bounding box center [269, 360] width 169 height 16
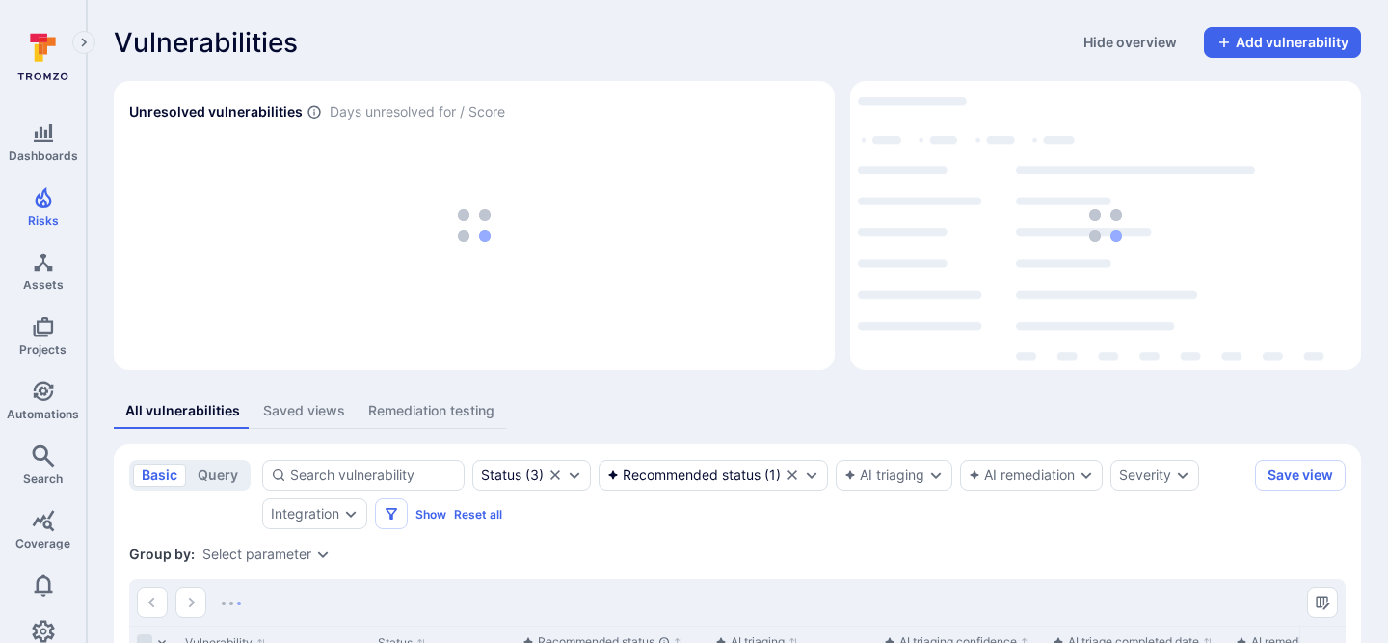
scroll to position [318, 0]
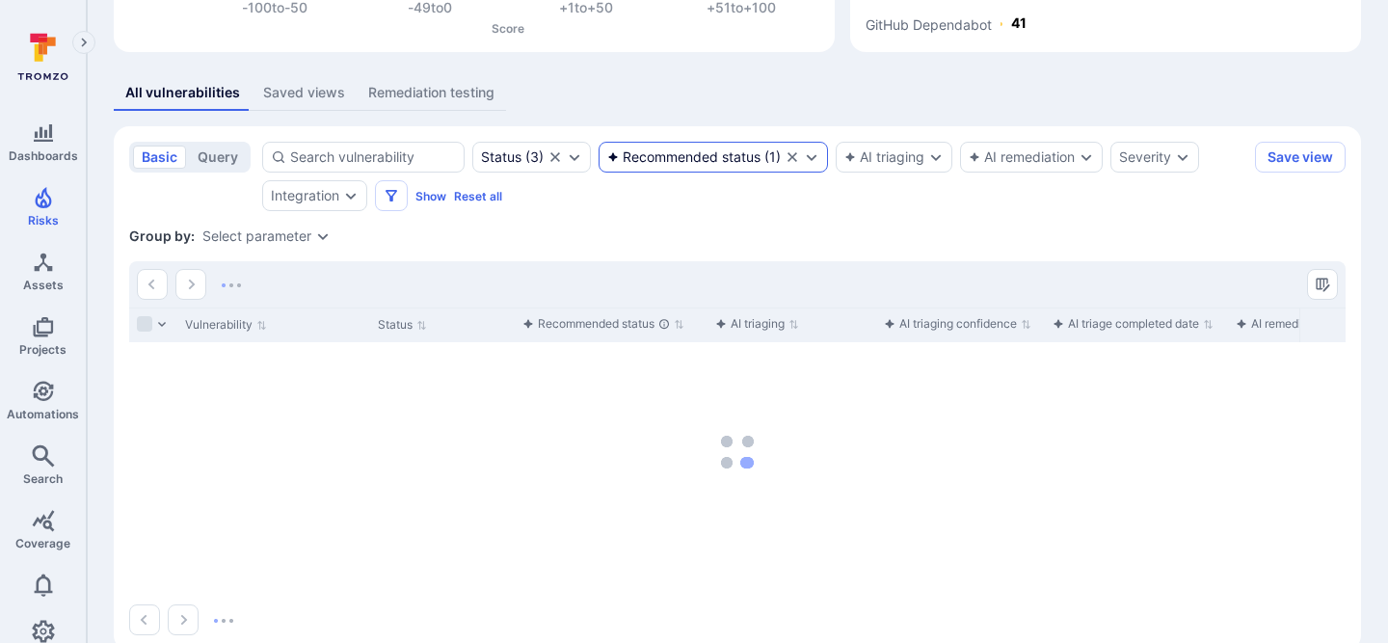
click at [799, 157] on icon "Clear selection" at bounding box center [791, 156] width 15 height 15
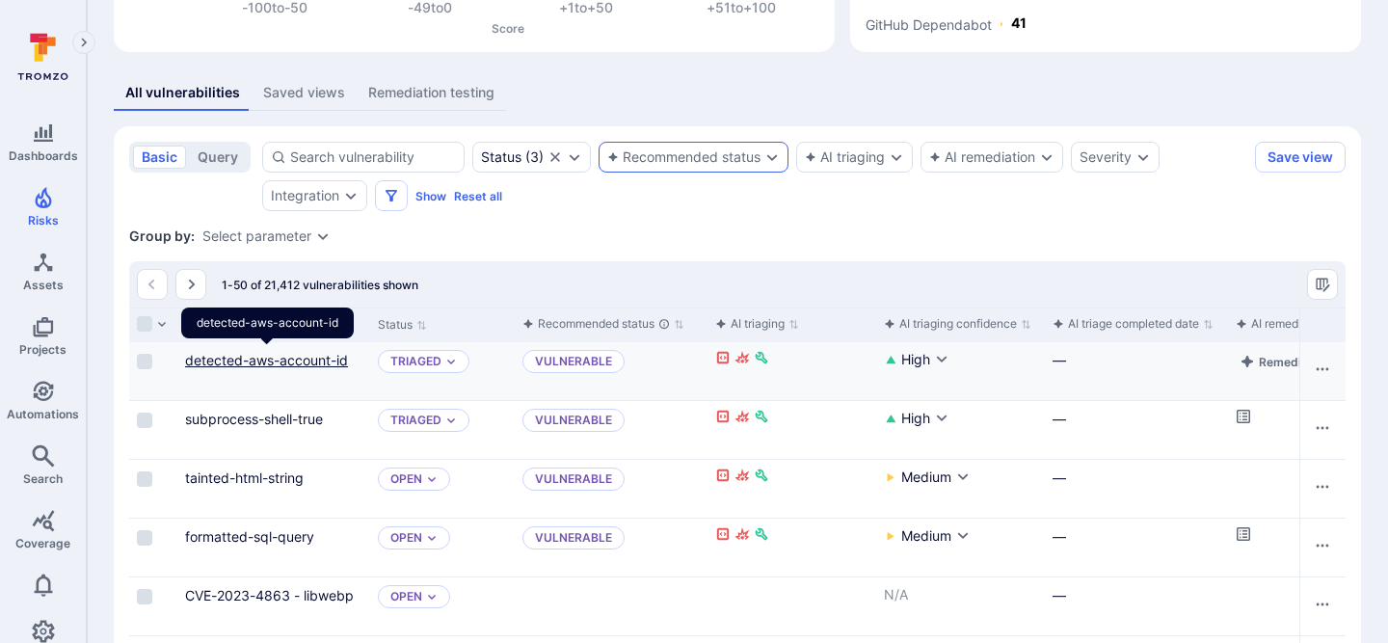
click at [208, 358] on link "detected-aws-account-id" at bounding box center [266, 360] width 163 height 16
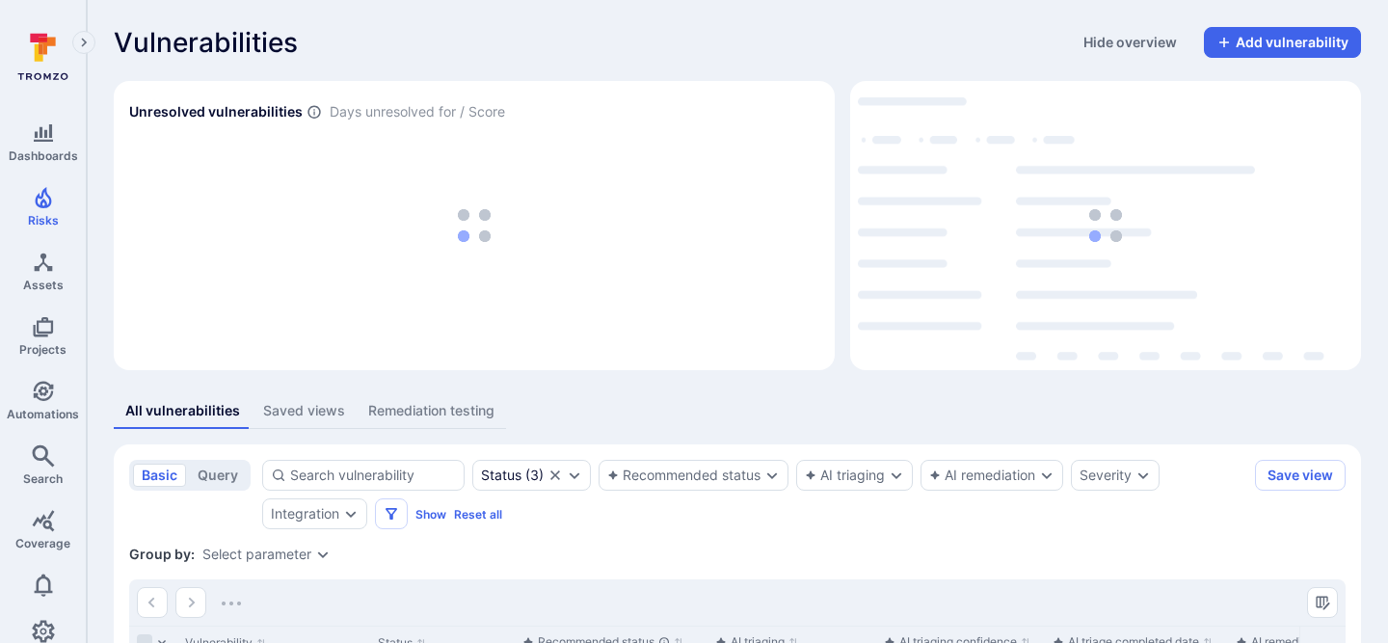
scroll to position [318, 0]
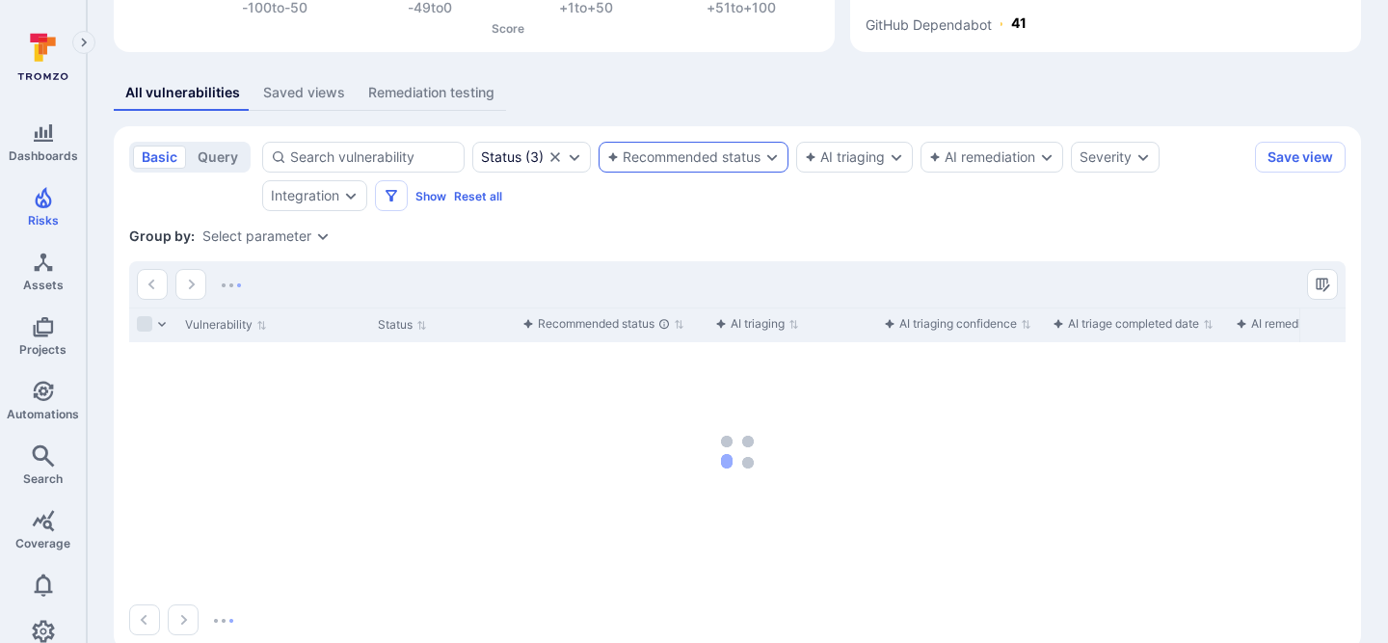
click at [734, 160] on div "Recommended status" at bounding box center [683, 156] width 153 height 15
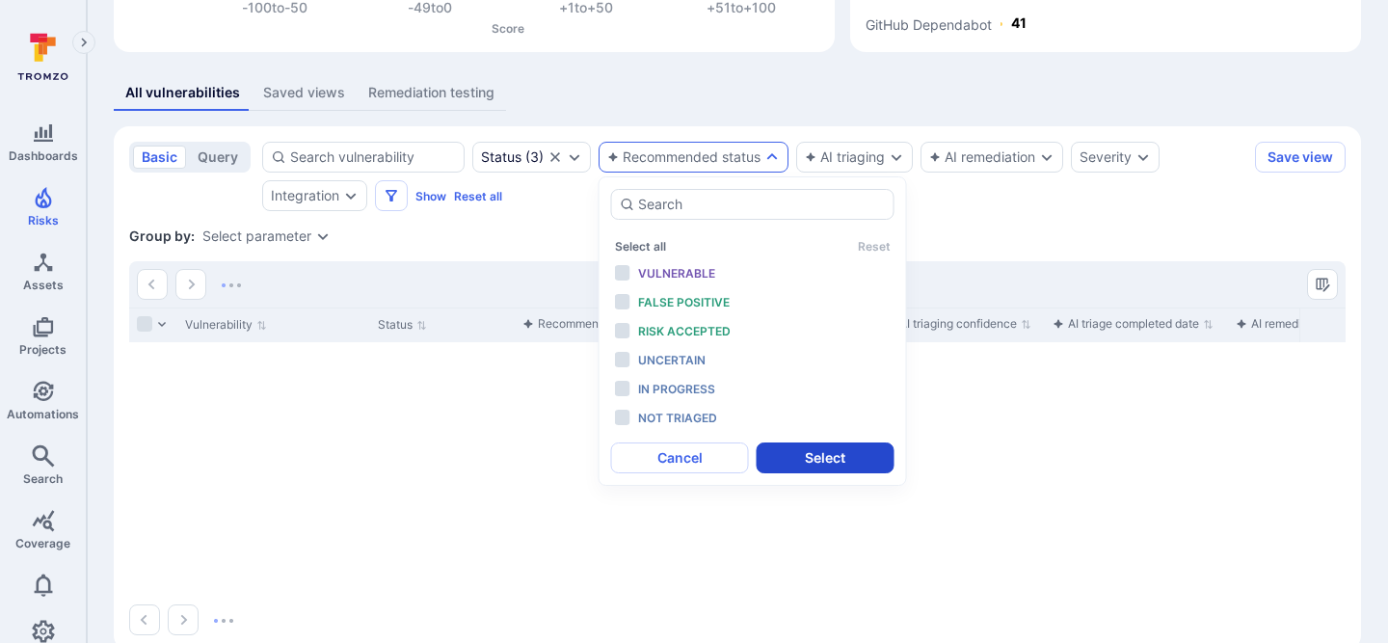
click at [677, 391] on span "In progress" at bounding box center [676, 389] width 77 height 14
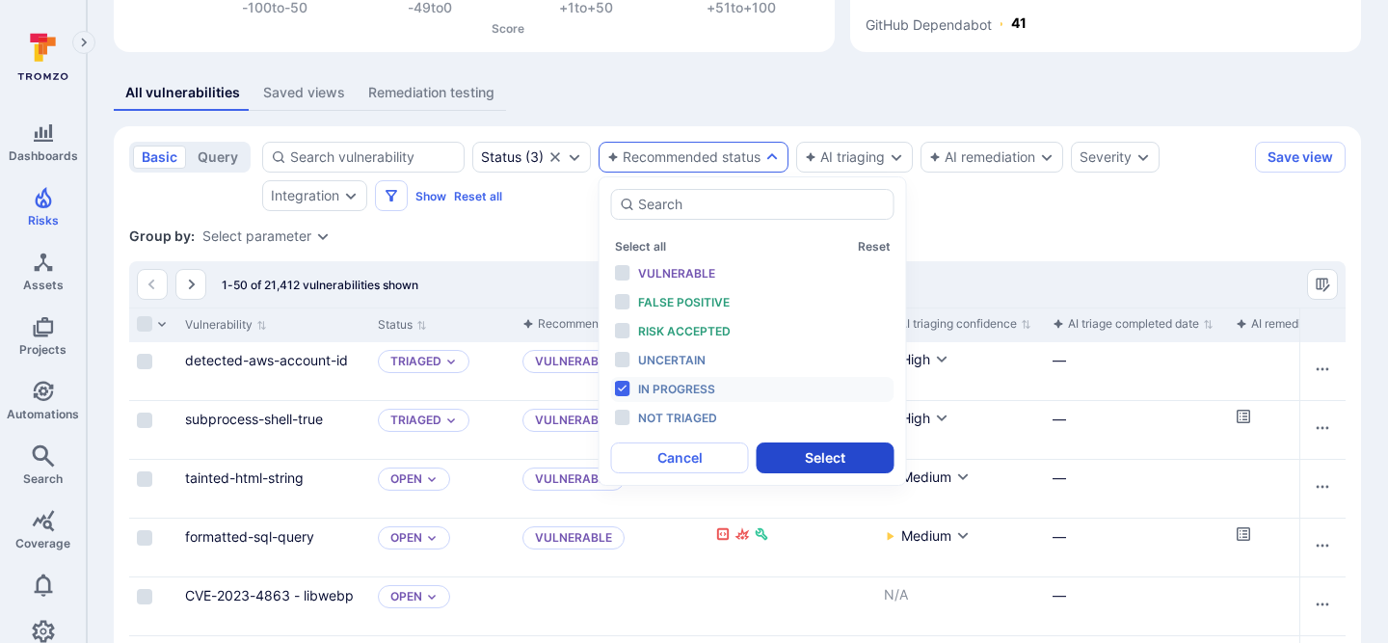
click at [796, 465] on button "Select" at bounding box center [825, 457] width 138 height 31
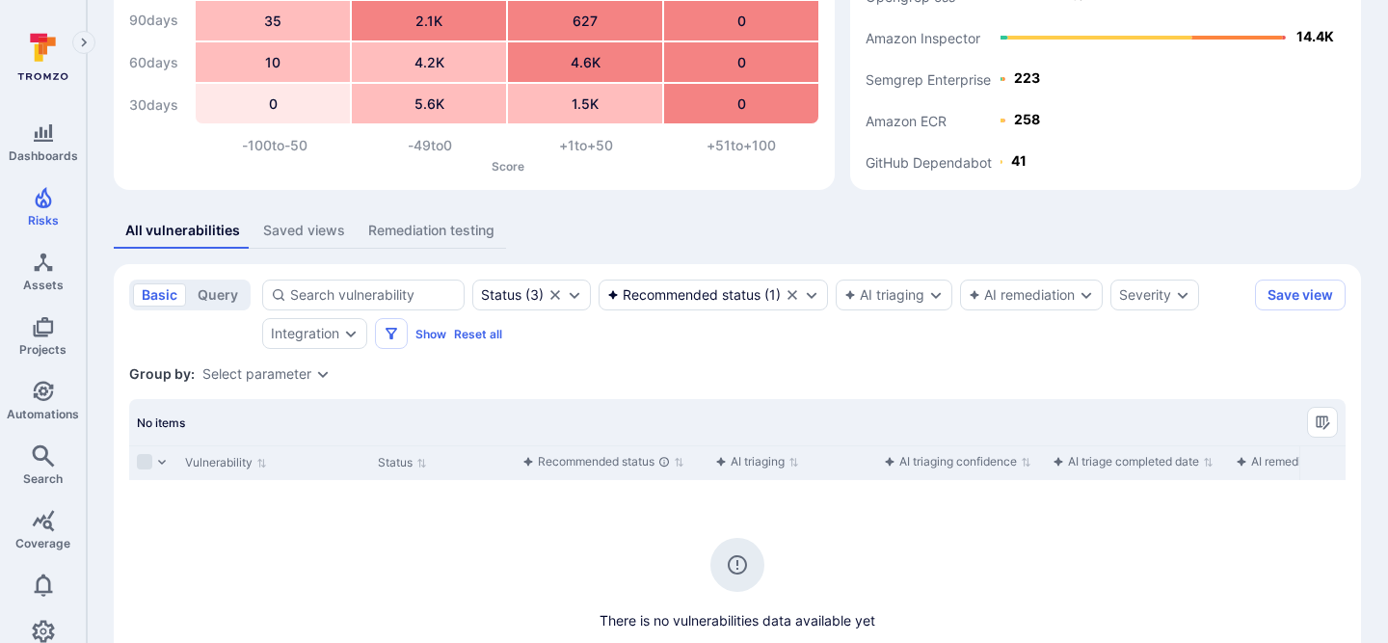
scroll to position [198, 0]
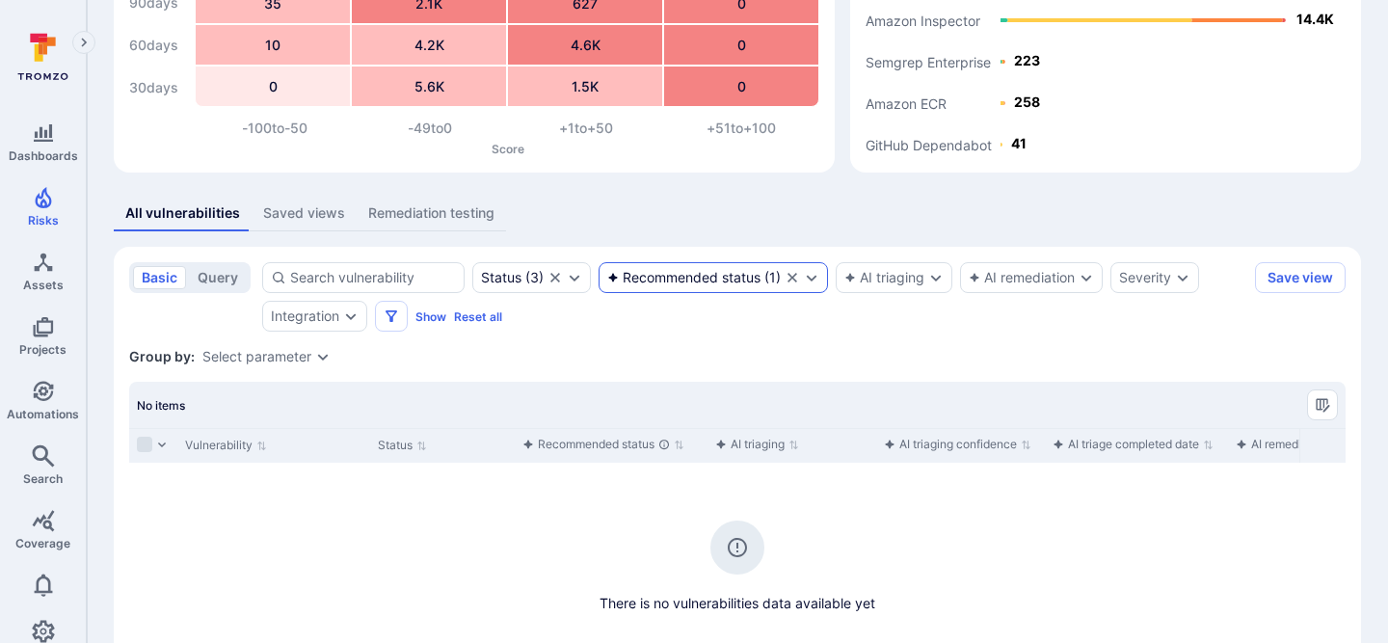
click at [798, 278] on icon "Clear selection" at bounding box center [791, 277] width 15 height 15
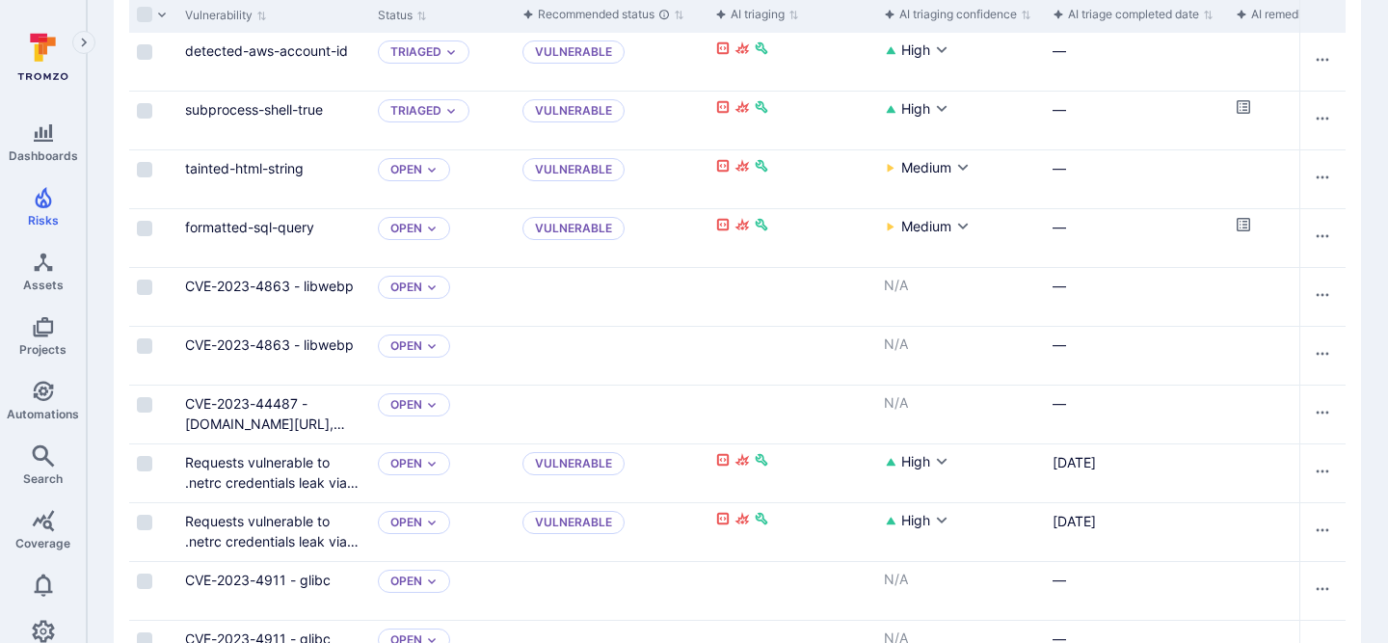
scroll to position [659, 0]
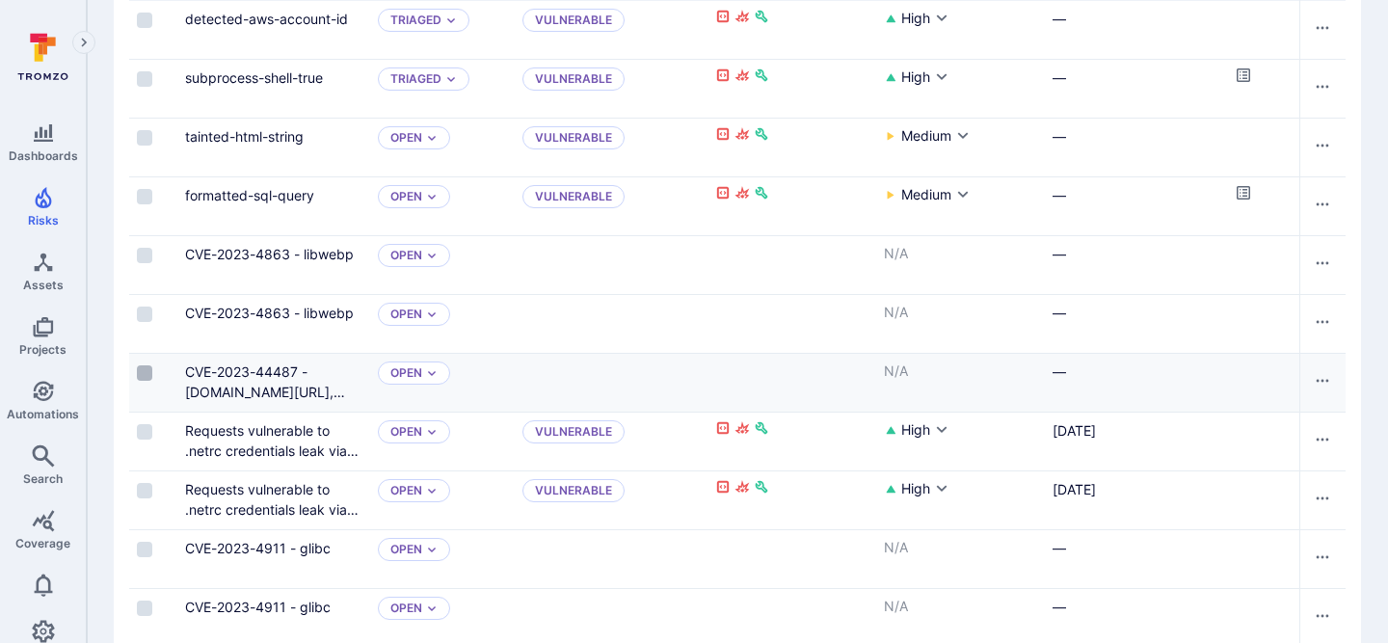
click at [142, 372] on input "Select row" at bounding box center [144, 372] width 15 height 15
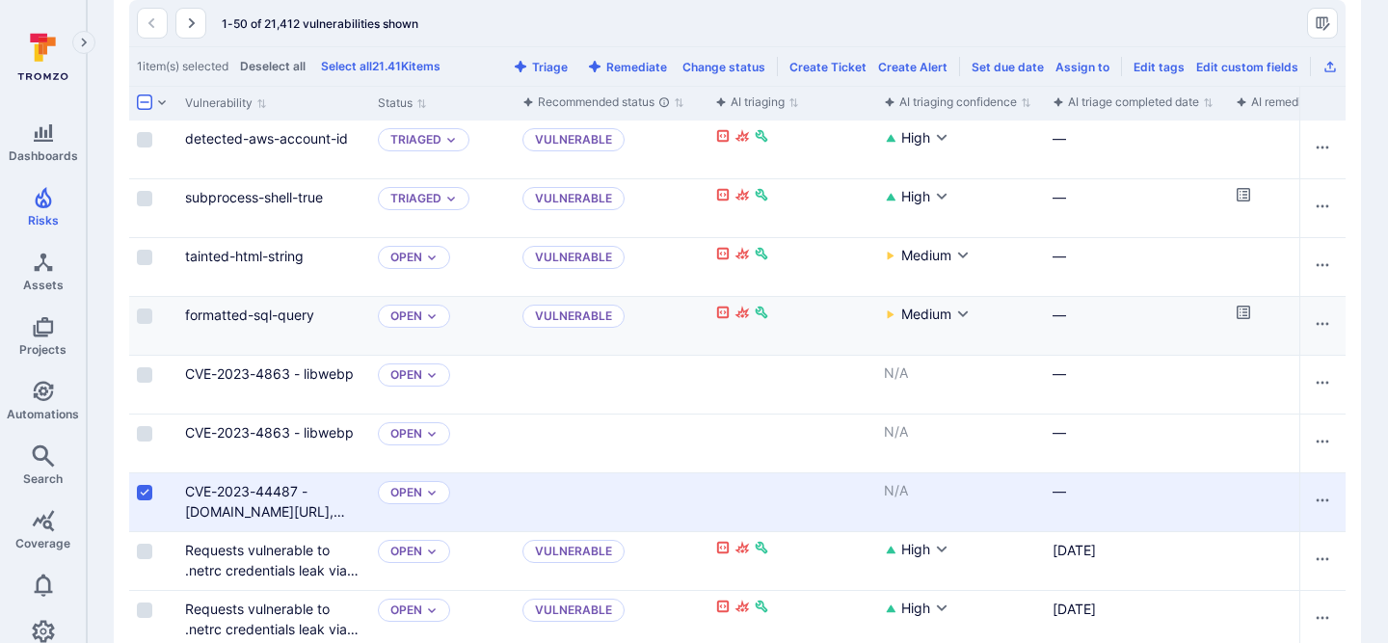
scroll to position [382, 0]
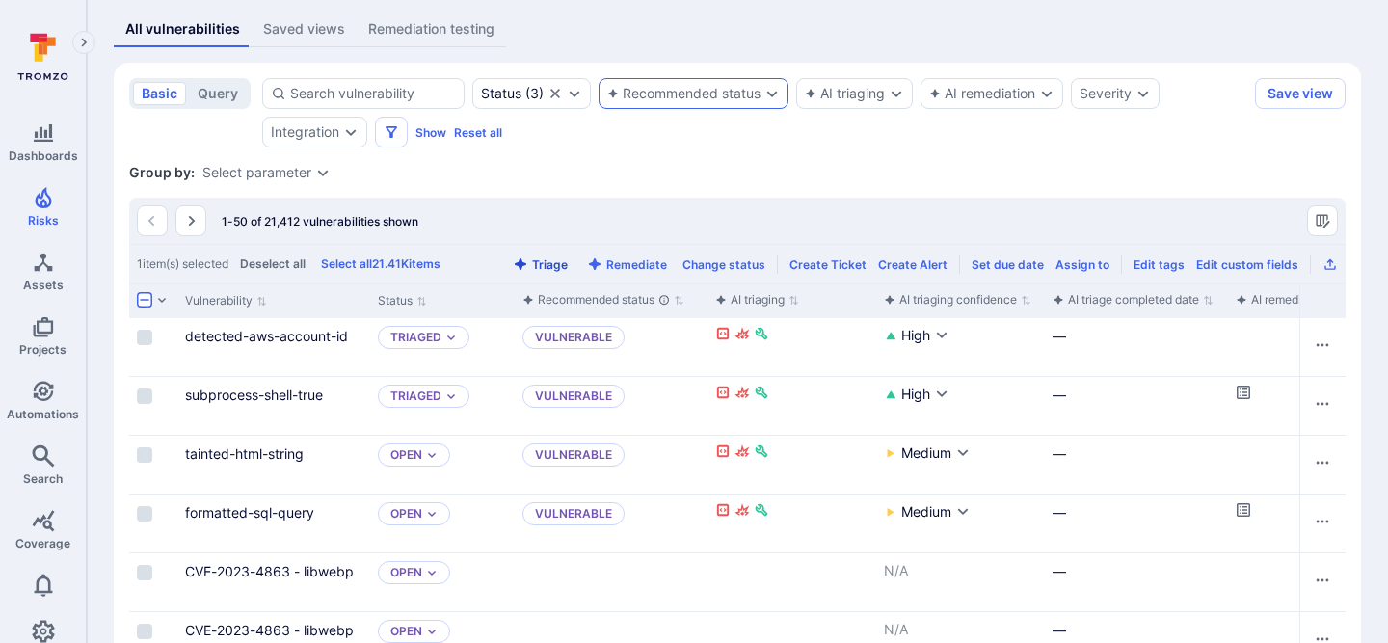
click at [557, 257] on button "Triage" at bounding box center [540, 264] width 63 height 14
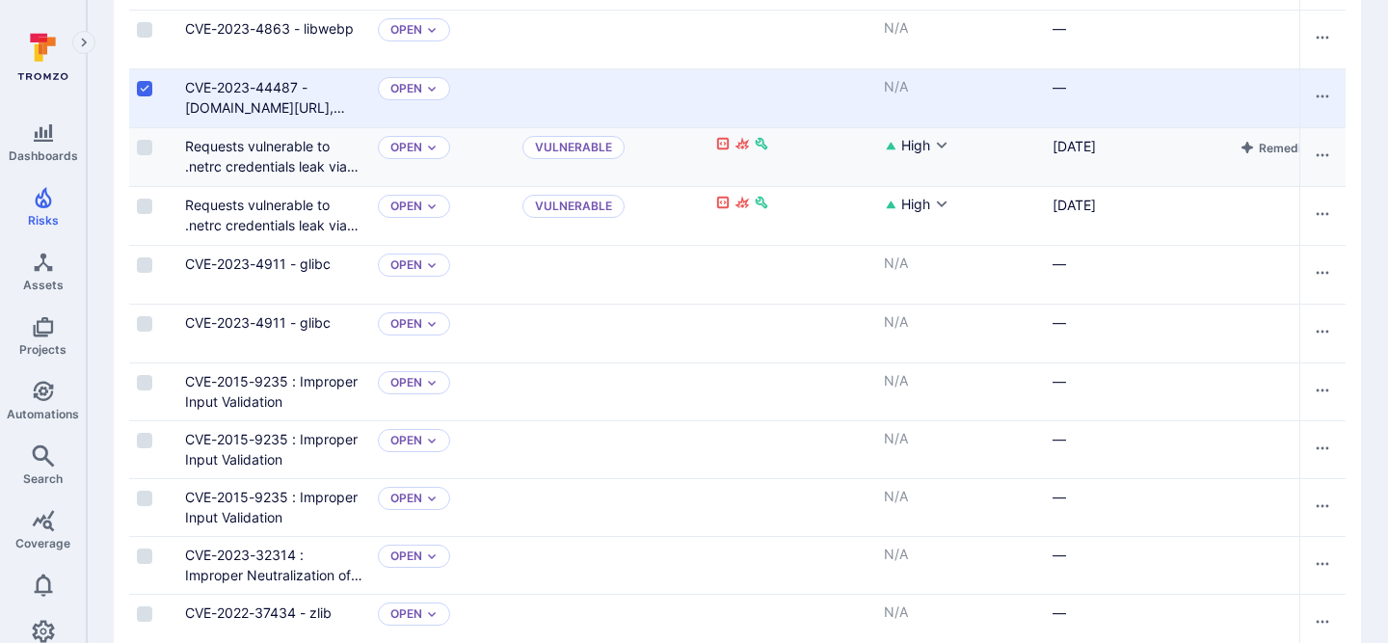
scroll to position [992, 0]
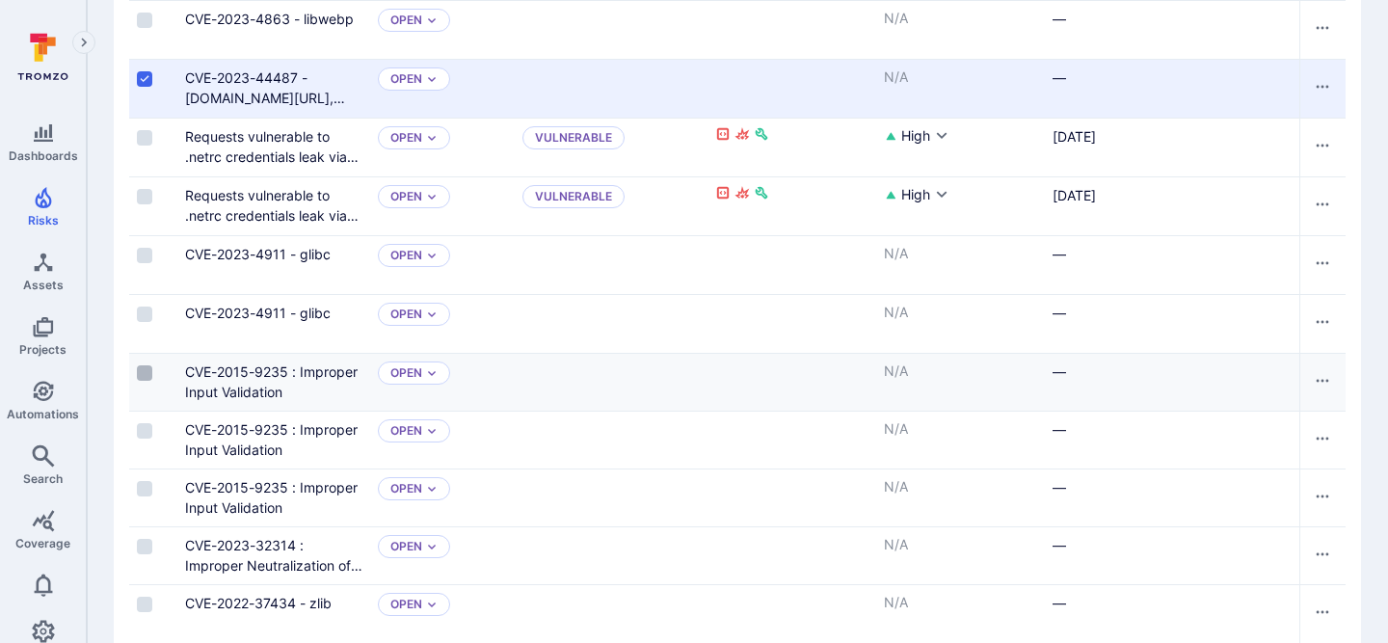
click at [138, 370] on input "Select row" at bounding box center [144, 372] width 15 height 15
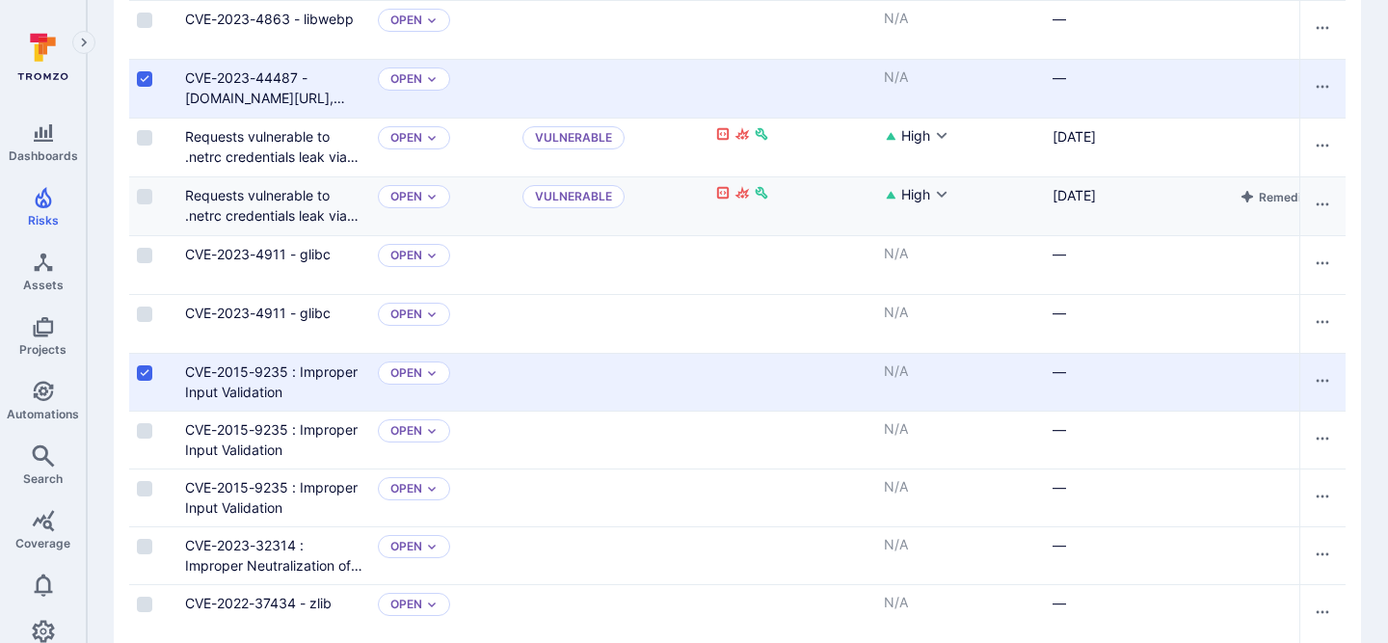
click at [148, 80] on input "Select row" at bounding box center [144, 78] width 15 height 15
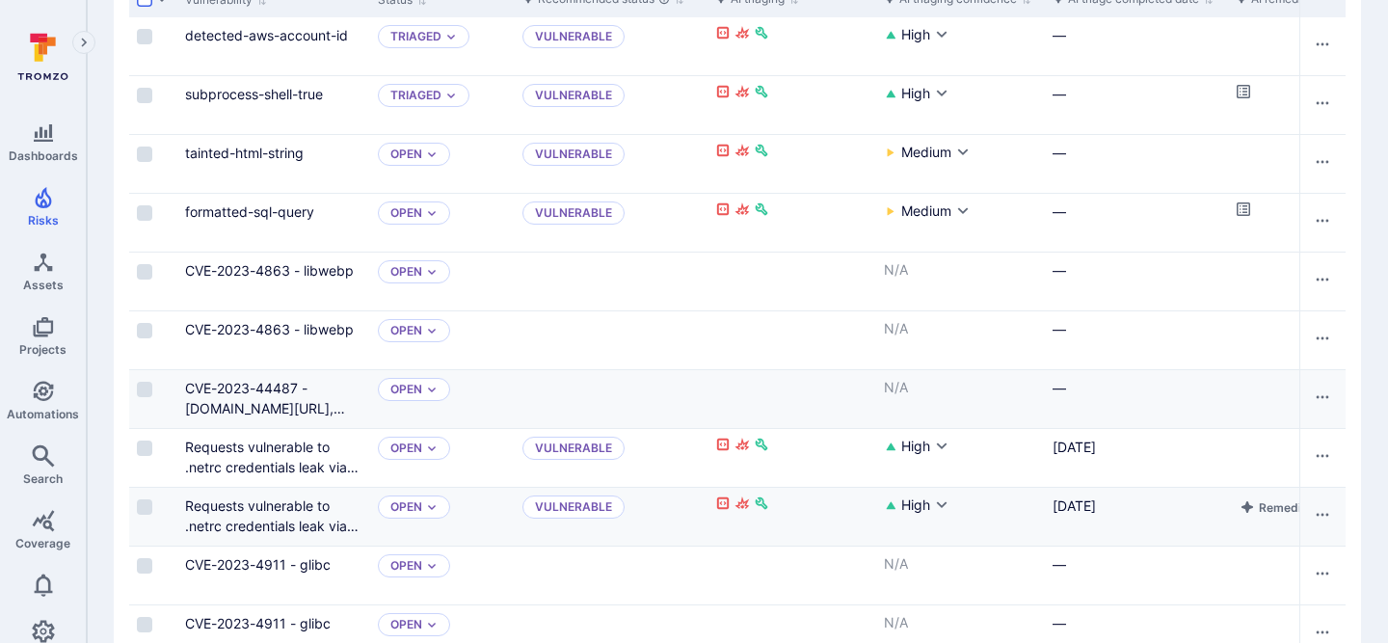
scroll to position [415, 0]
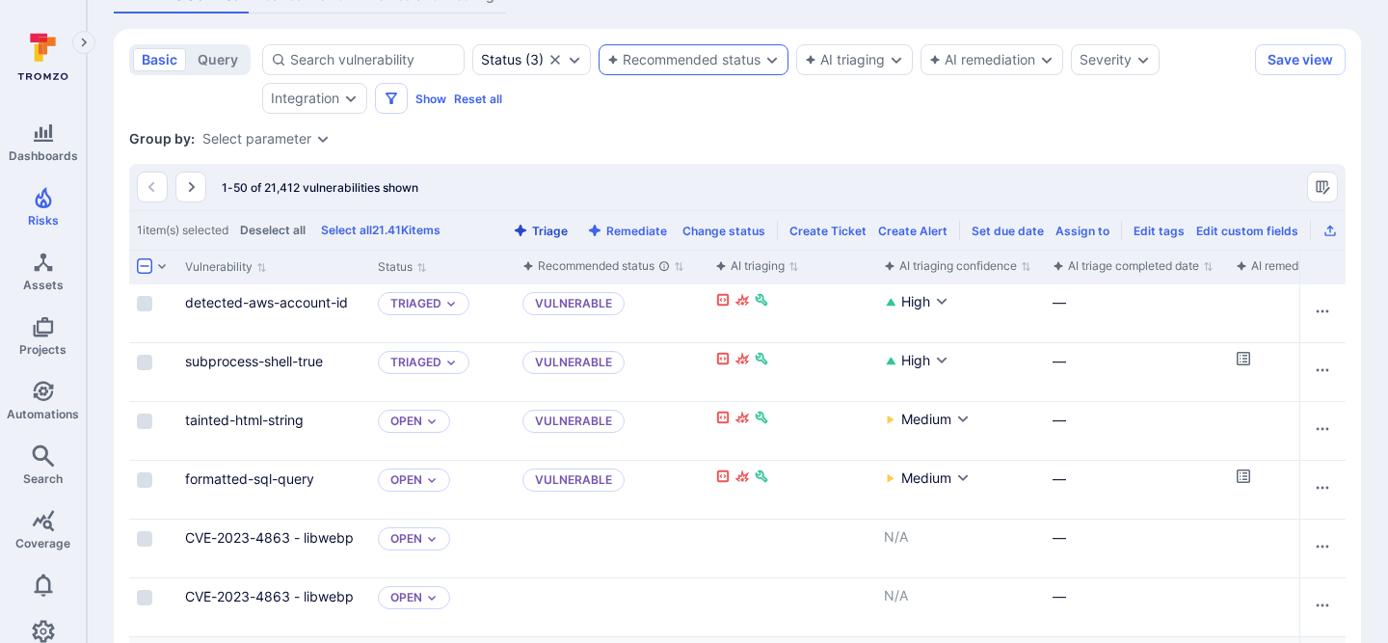
click at [562, 225] on button "Triage" at bounding box center [540, 231] width 63 height 14
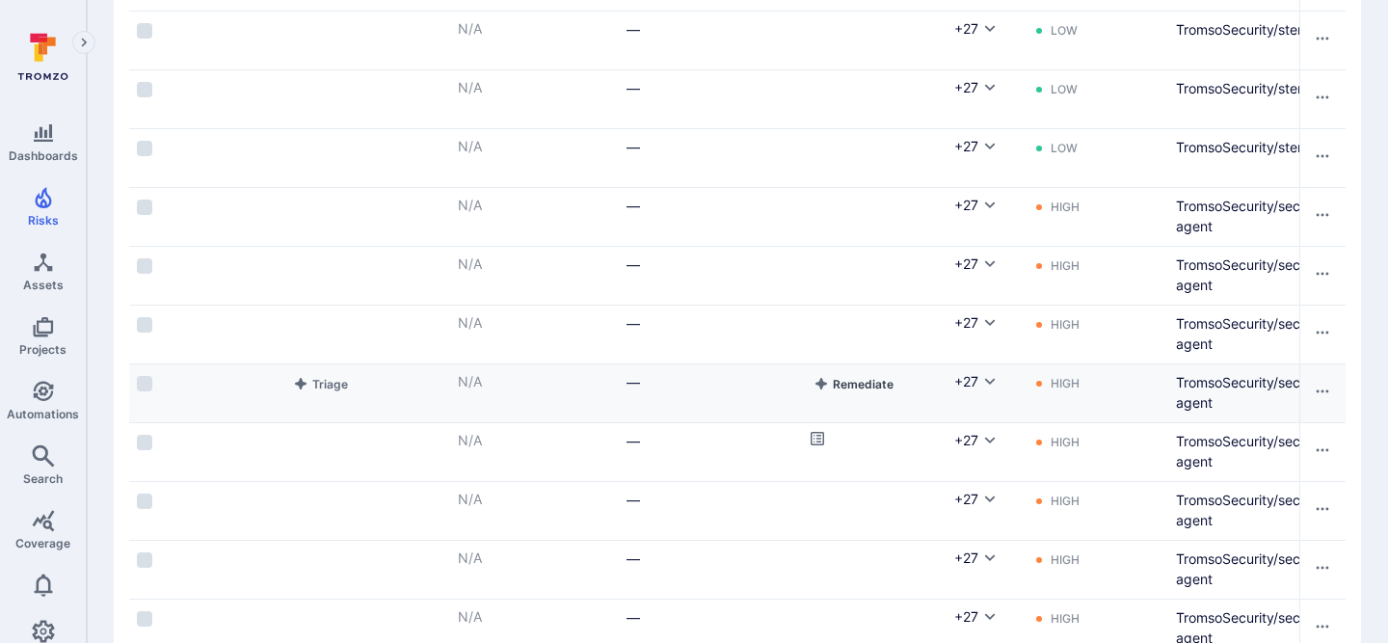
scroll to position [0, 0]
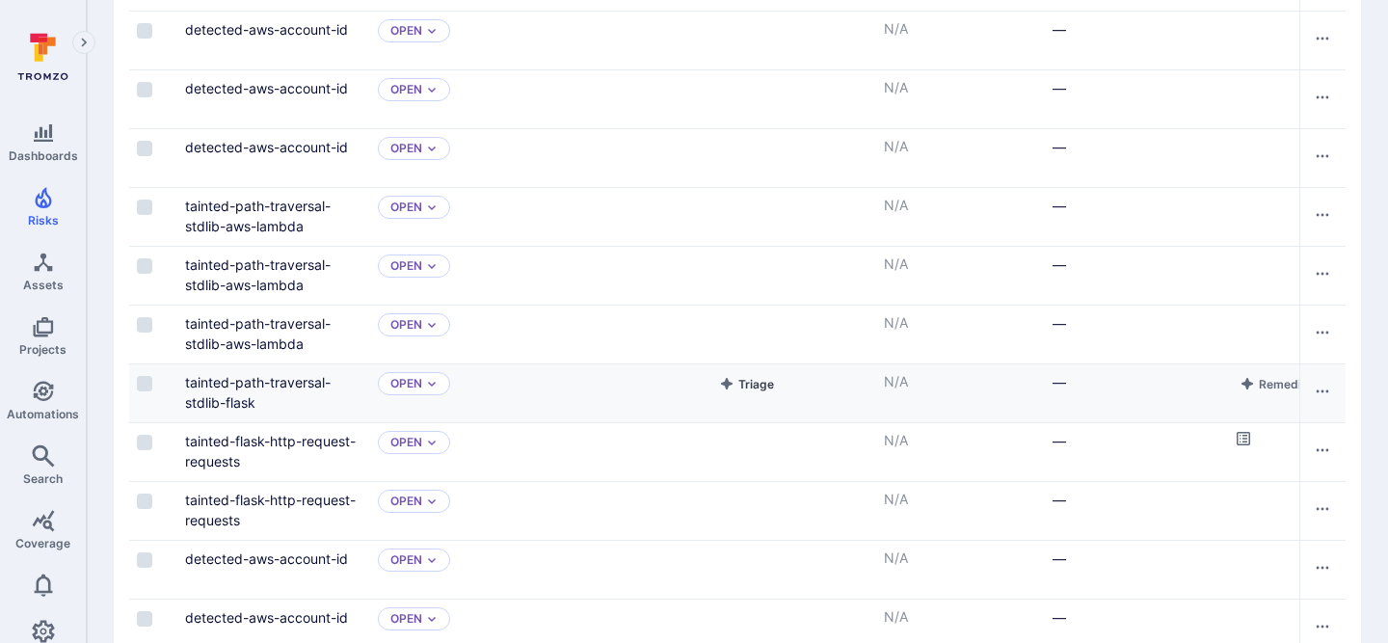
click at [751, 385] on button "Triage" at bounding box center [746, 383] width 63 height 23
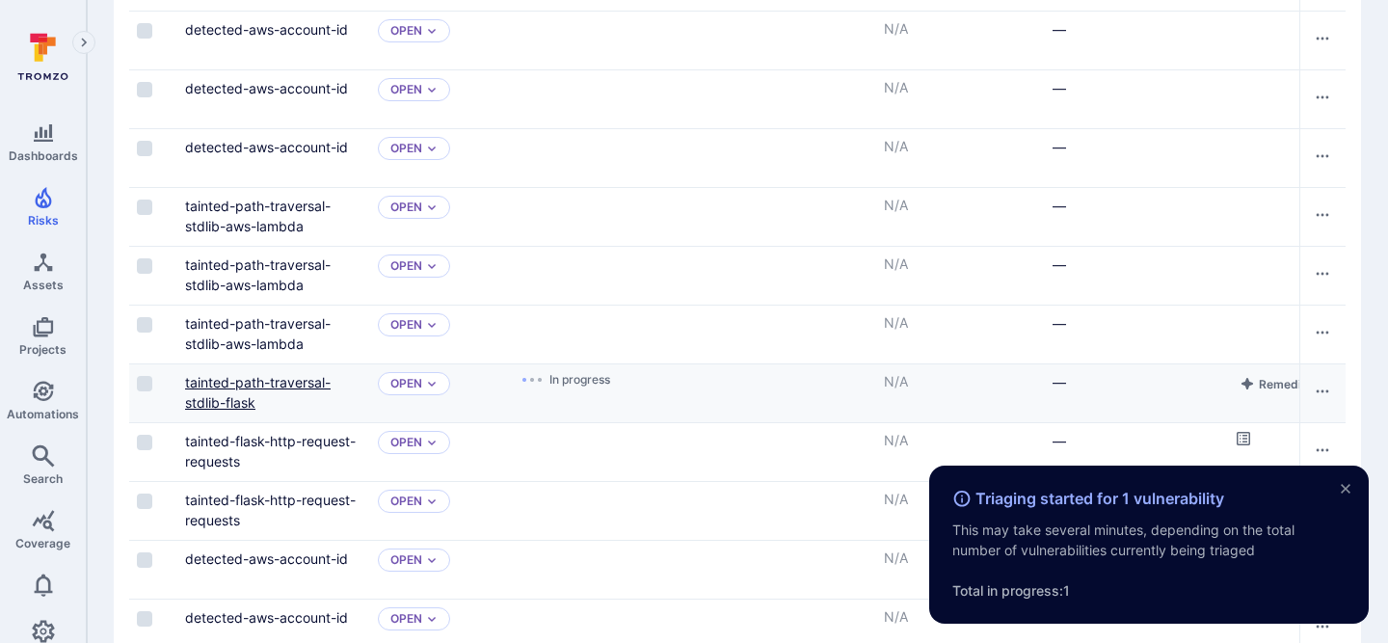
click at [260, 379] on link "tainted-path-traversal-stdlib-flask" at bounding box center [258, 392] width 146 height 37
